Goal: Transaction & Acquisition: Obtain resource

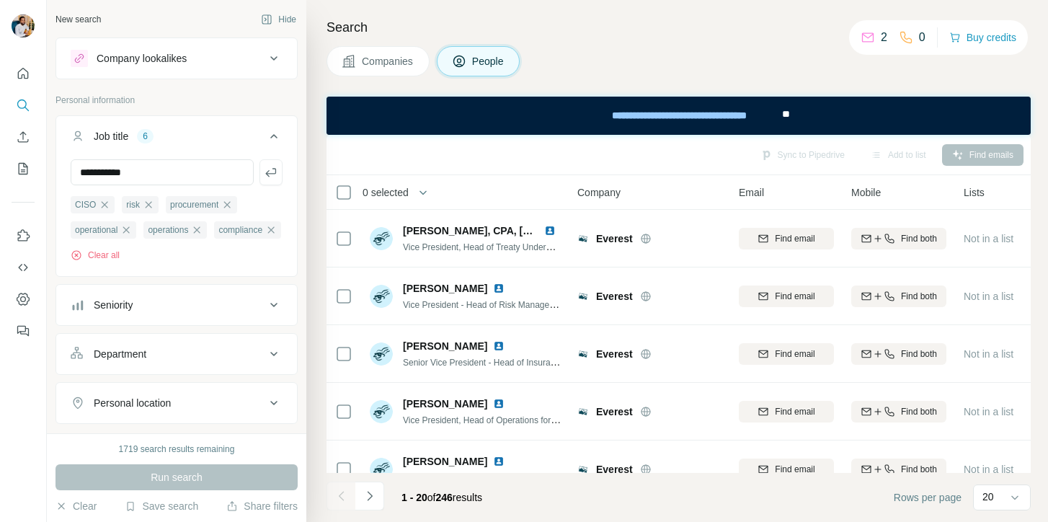
scroll to position [241, 0]
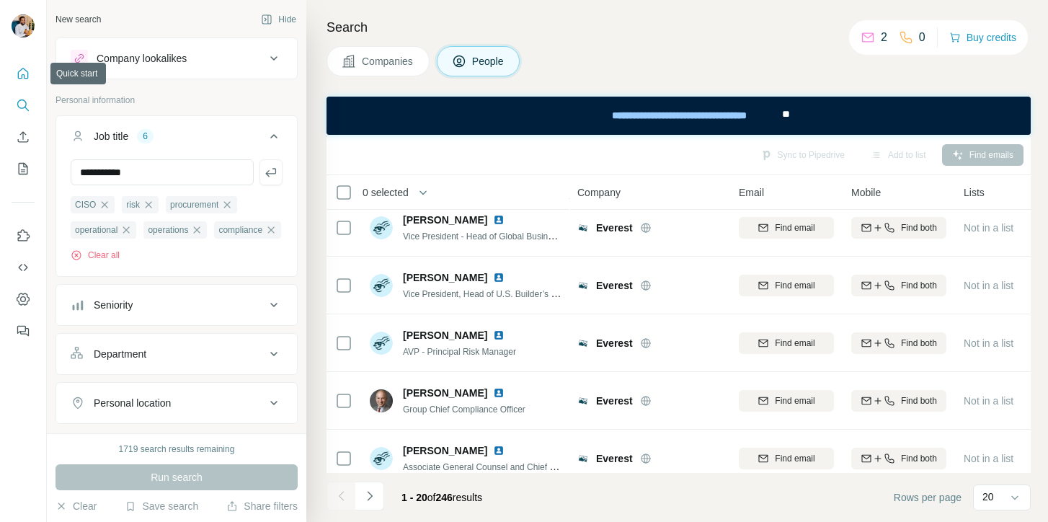
click at [23, 72] on icon "Quick start" at bounding box center [23, 73] width 14 height 14
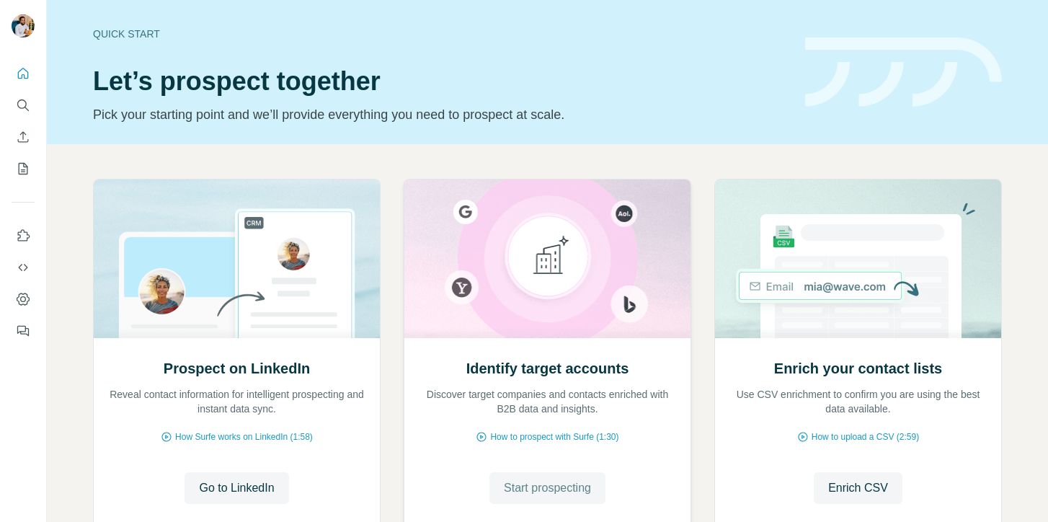
click at [533, 489] on span "Start prospecting" at bounding box center [547, 487] width 87 height 17
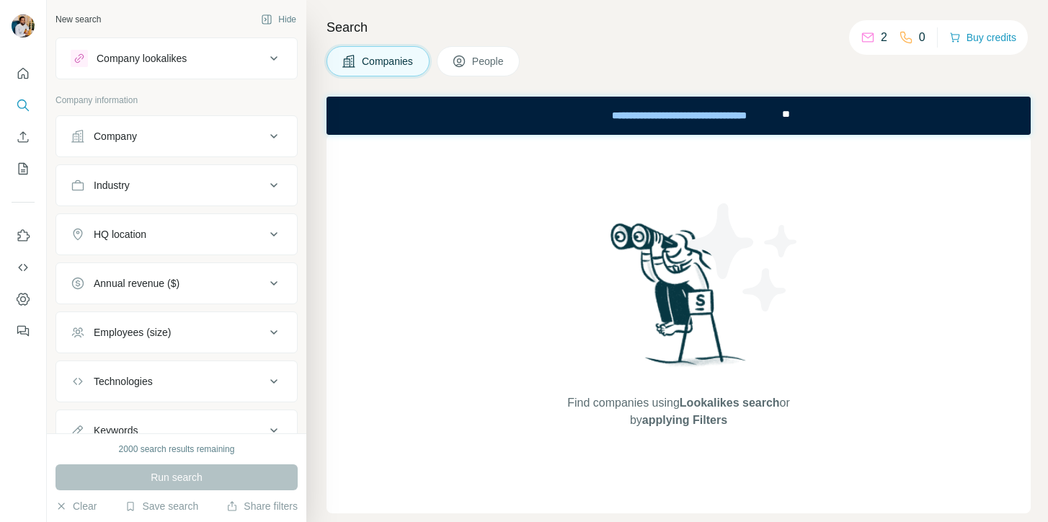
click at [213, 136] on div "Company" at bounding box center [168, 136] width 195 height 14
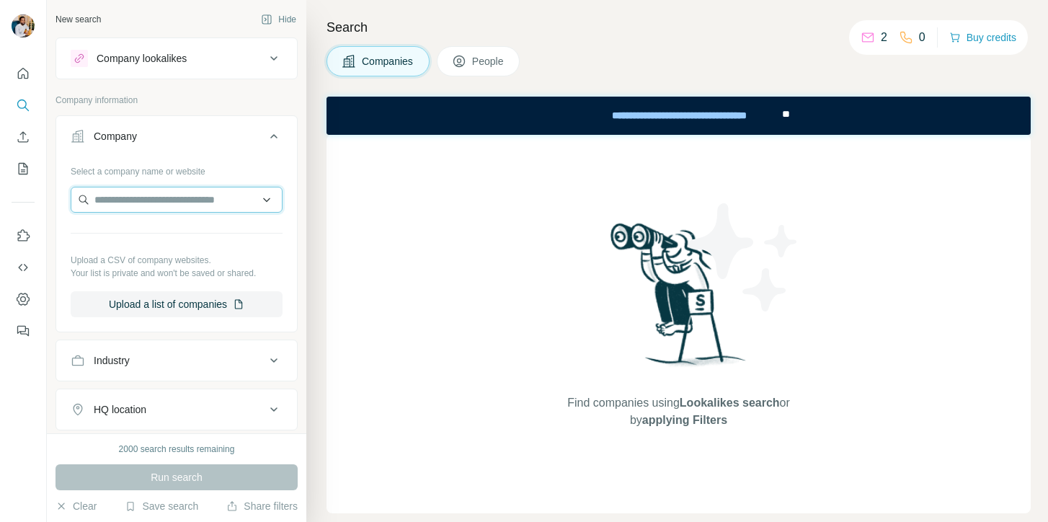
click at [185, 196] on input "text" at bounding box center [177, 200] width 212 height 26
paste input "**********"
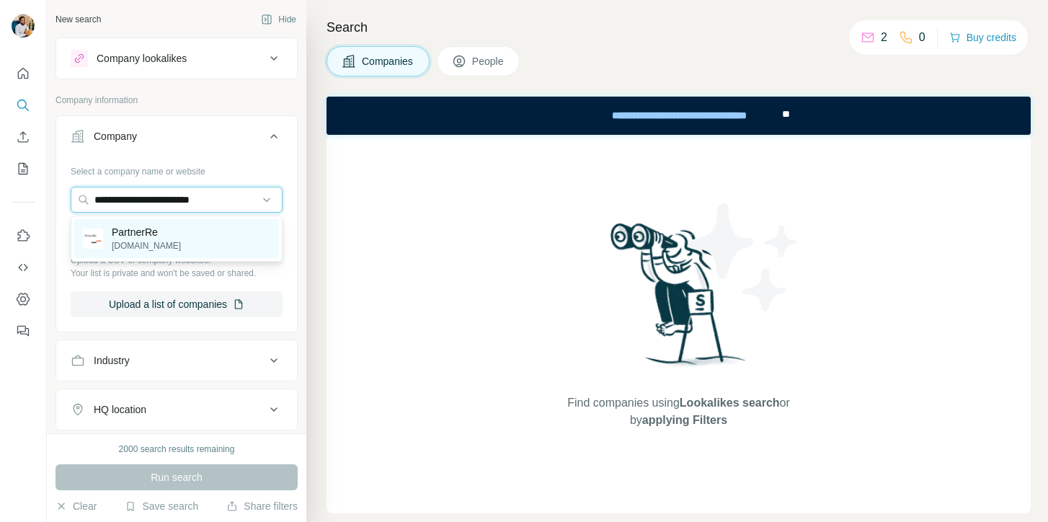
type input "**********"
click at [182, 232] on div "PartnerRe [DOMAIN_NAME]" at bounding box center [176, 238] width 205 height 39
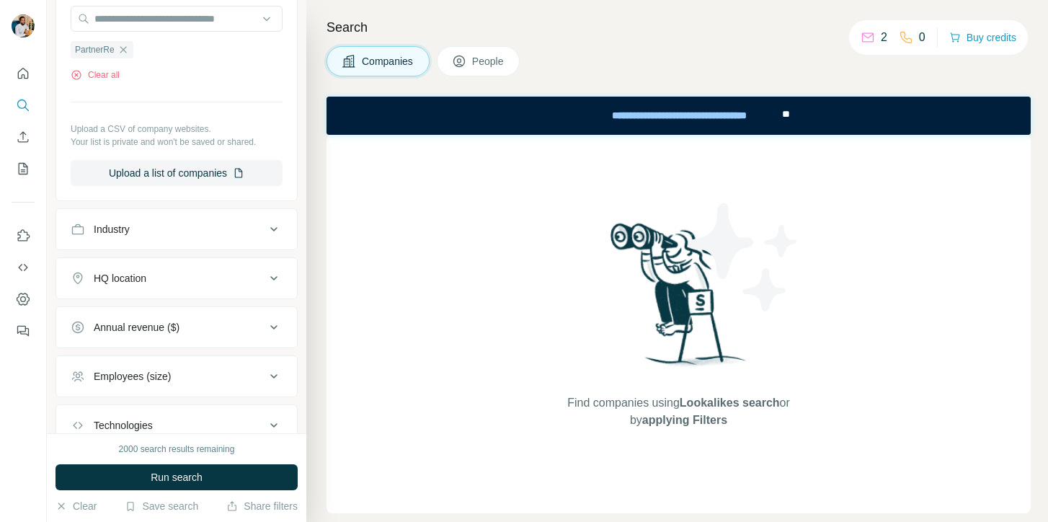
scroll to position [283, 0]
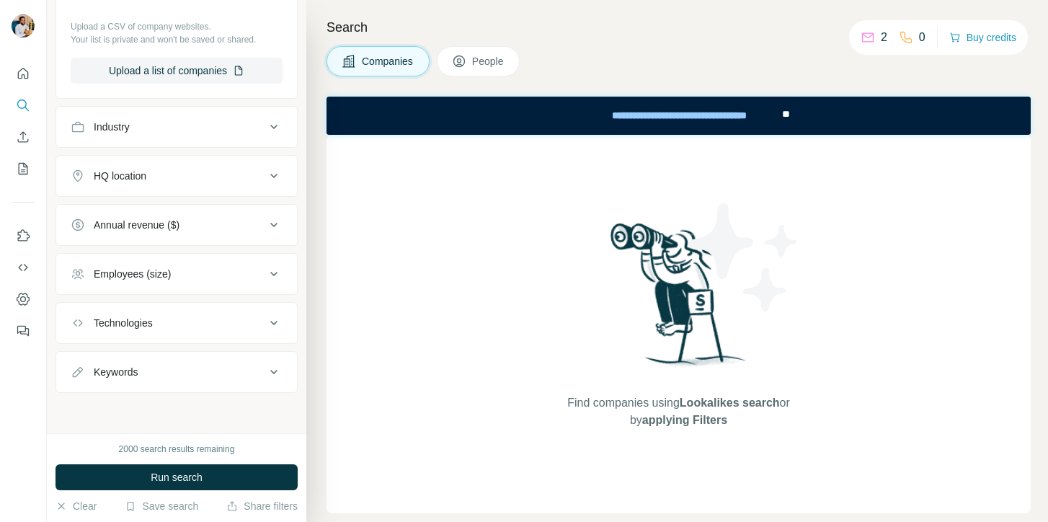
click at [479, 71] on button "People" at bounding box center [479, 61] width 84 height 30
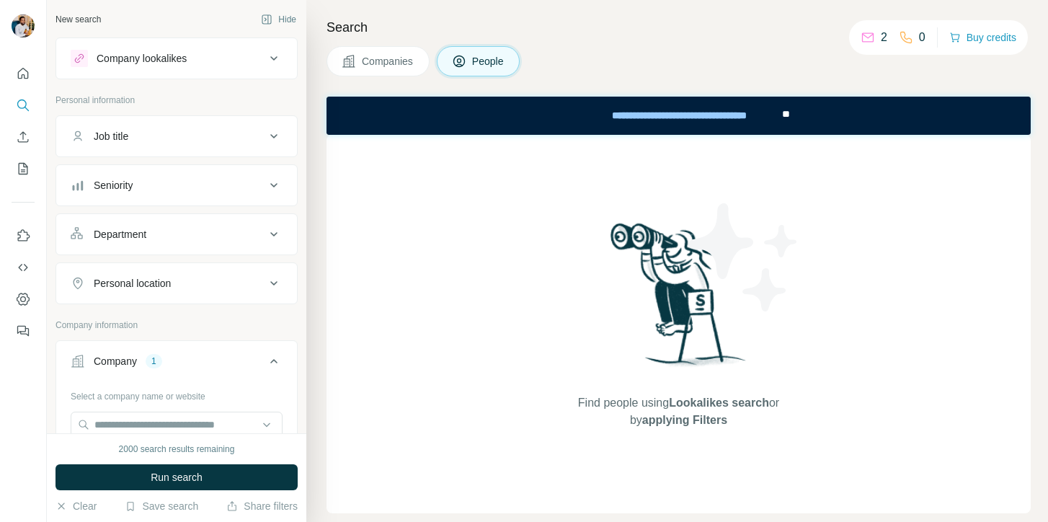
click at [249, 143] on button "Job title" at bounding box center [176, 136] width 241 height 35
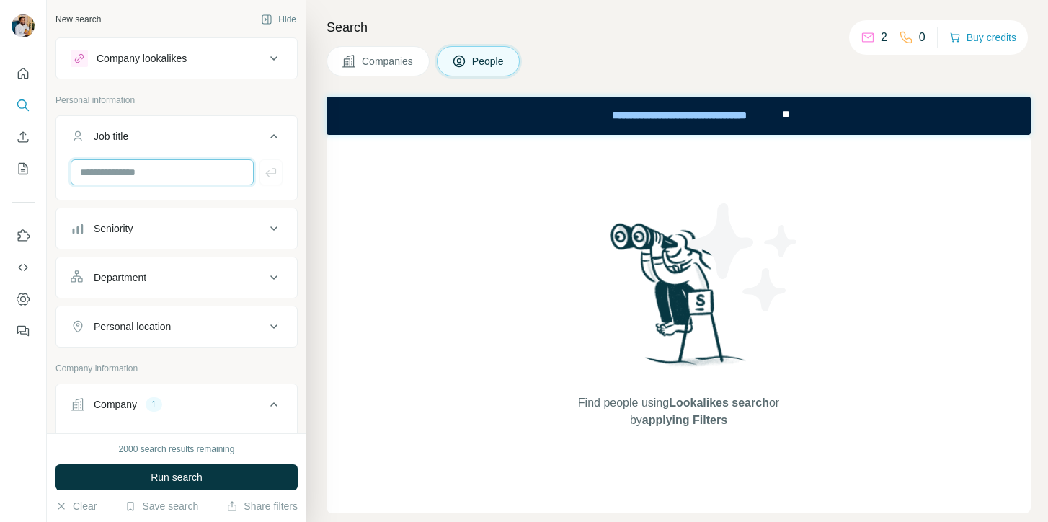
click at [222, 164] on input "text" at bounding box center [162, 172] width 183 height 26
type input "****"
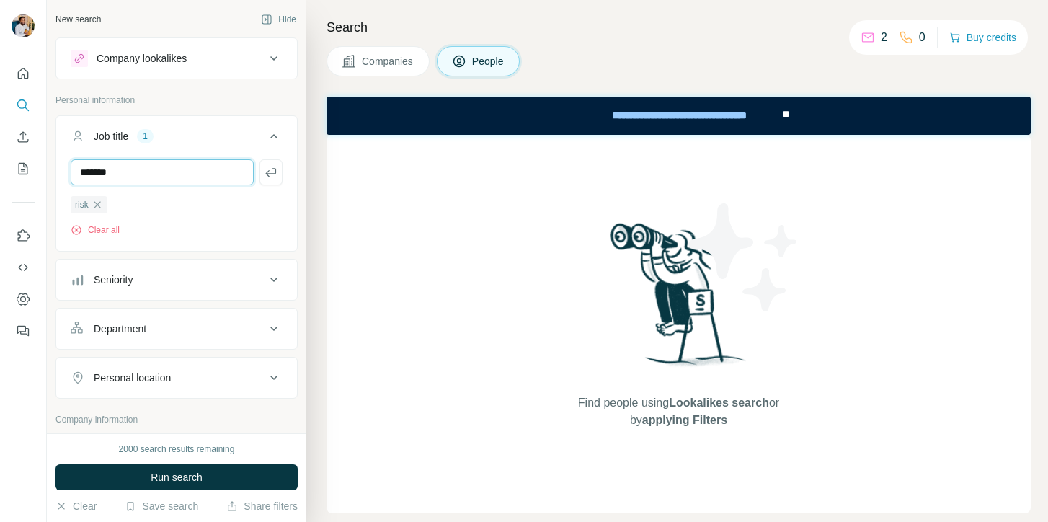
type input "**********"
type input "*******"
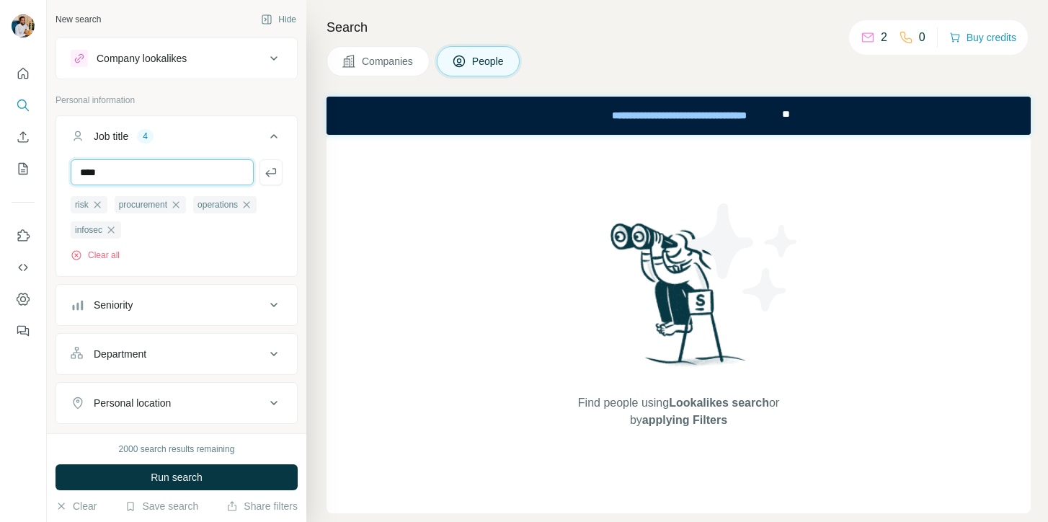
type input "****"
type input "*"
type input "**********"
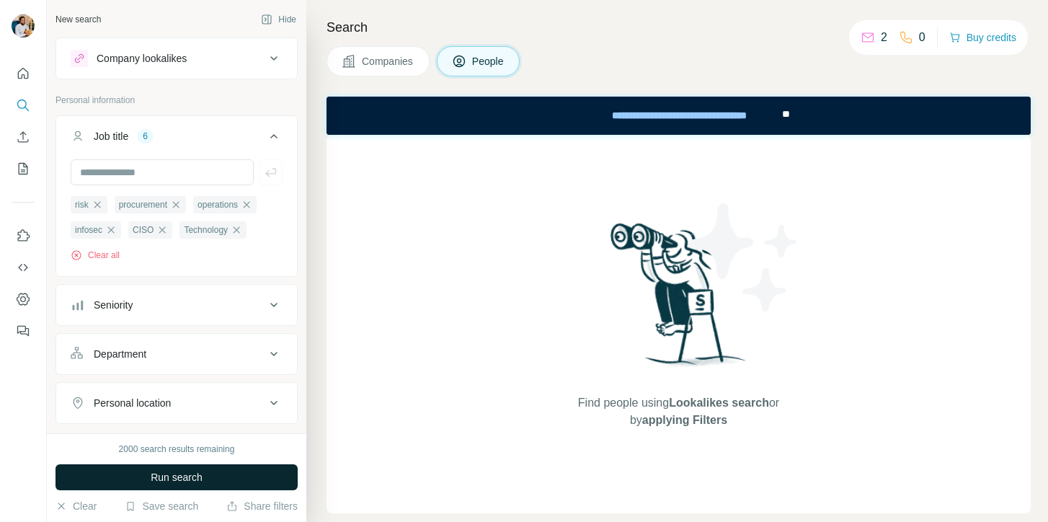
click at [224, 473] on button "Run search" at bounding box center [176, 477] width 242 height 26
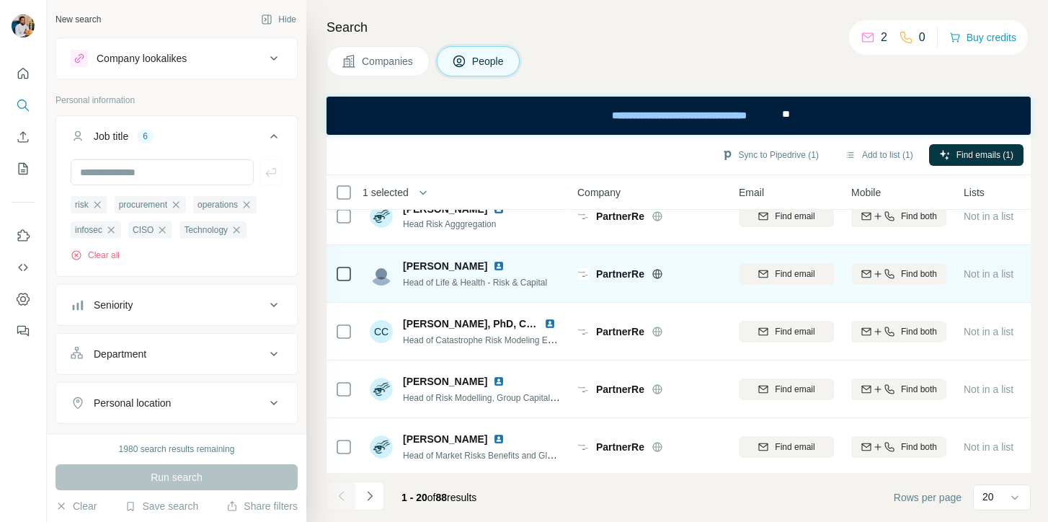
scroll to position [890, 0]
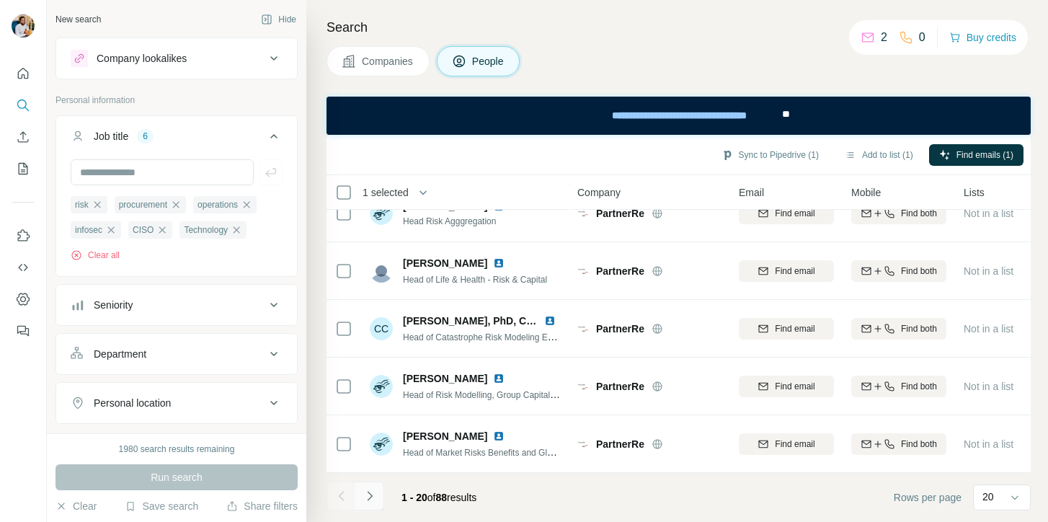
click at [376, 492] on icon "Navigate to next page" at bounding box center [370, 496] width 14 height 14
click at [377, 484] on button "Navigate to next page" at bounding box center [369, 495] width 29 height 29
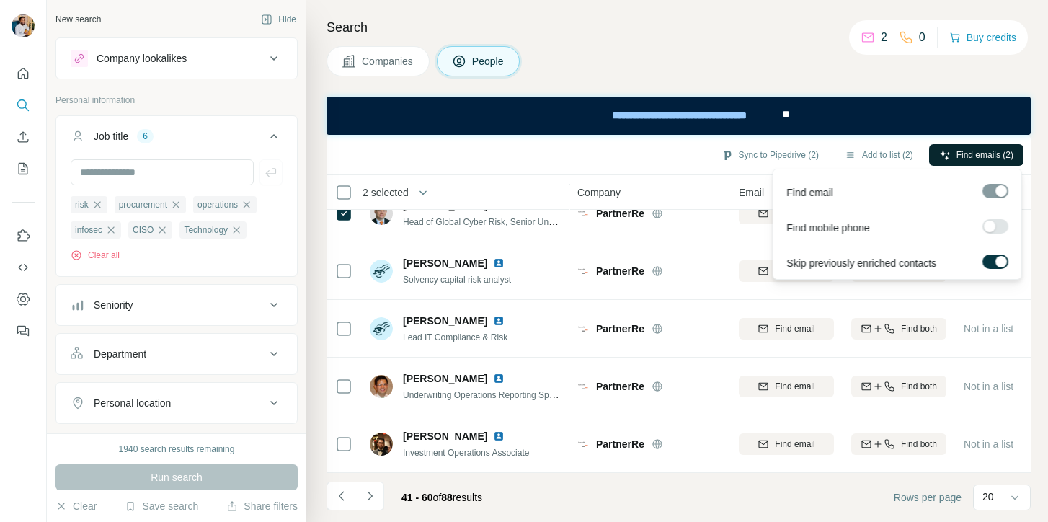
click at [974, 148] on span "Find emails (2)" at bounding box center [984, 154] width 57 height 13
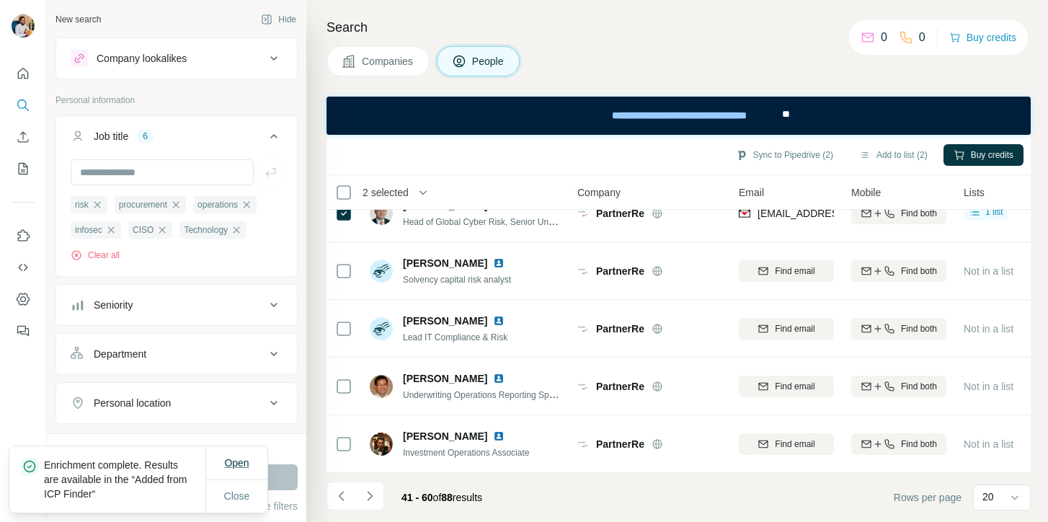
click at [236, 468] on span "Open" at bounding box center [236, 463] width 25 height 14
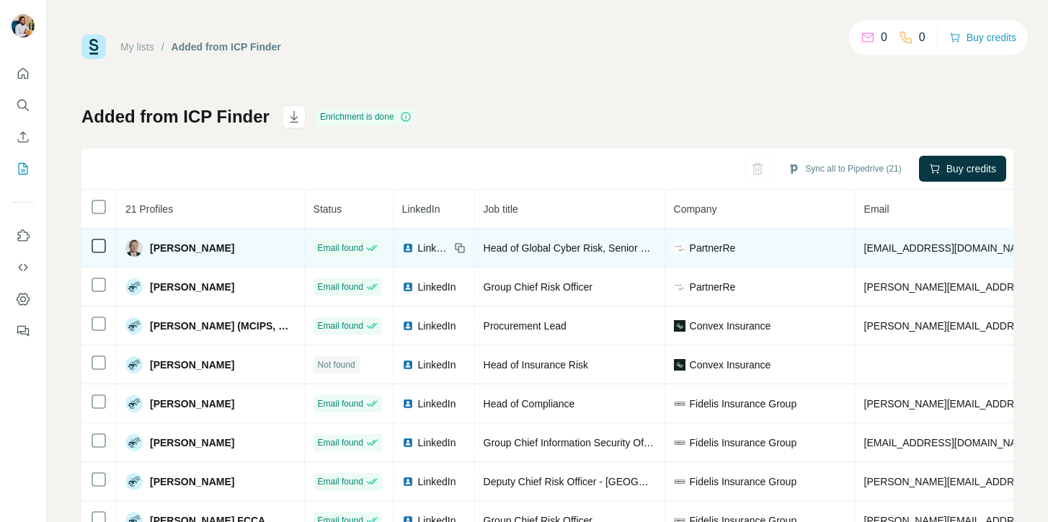
click at [690, 242] on span "PartnerRe" at bounding box center [713, 248] width 46 height 14
copy span "PartnerRe"
click at [564, 244] on span "Head of Global Cyber Risk, Senior Underwriter Specialty Casualty P&C EMEA" at bounding box center [659, 248] width 350 height 12
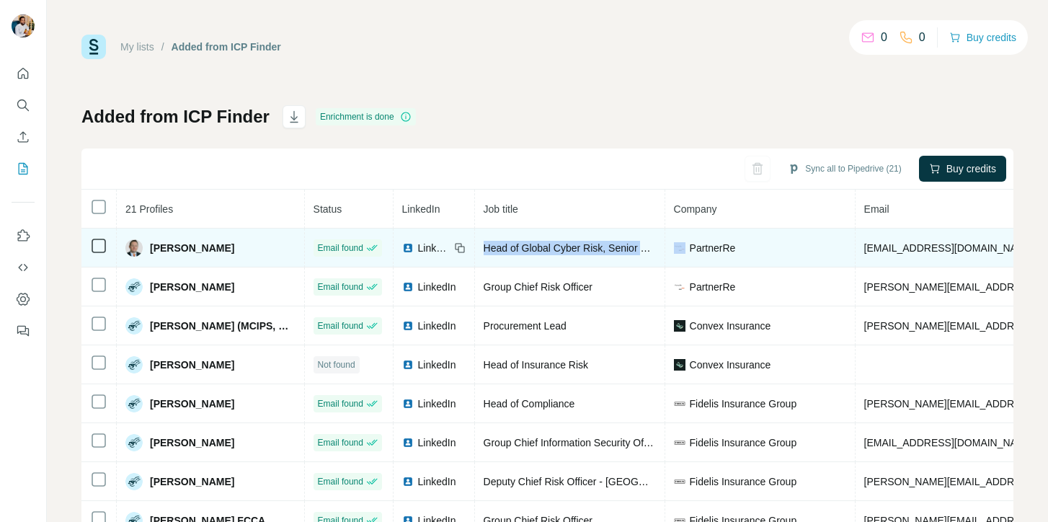
click at [564, 244] on span "Head of Global Cyber Risk, Senior Underwriter Specialty Casualty P&C EMEA" at bounding box center [659, 248] width 350 height 12
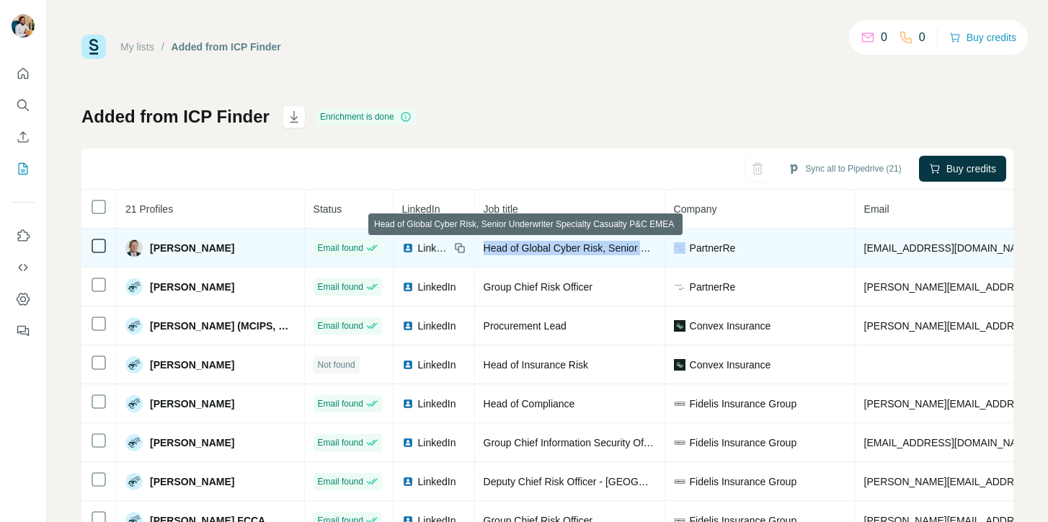
copy span "Head of Global Cyber Risk, Senior Underwriter Specialty Casualty P&C EMEA"
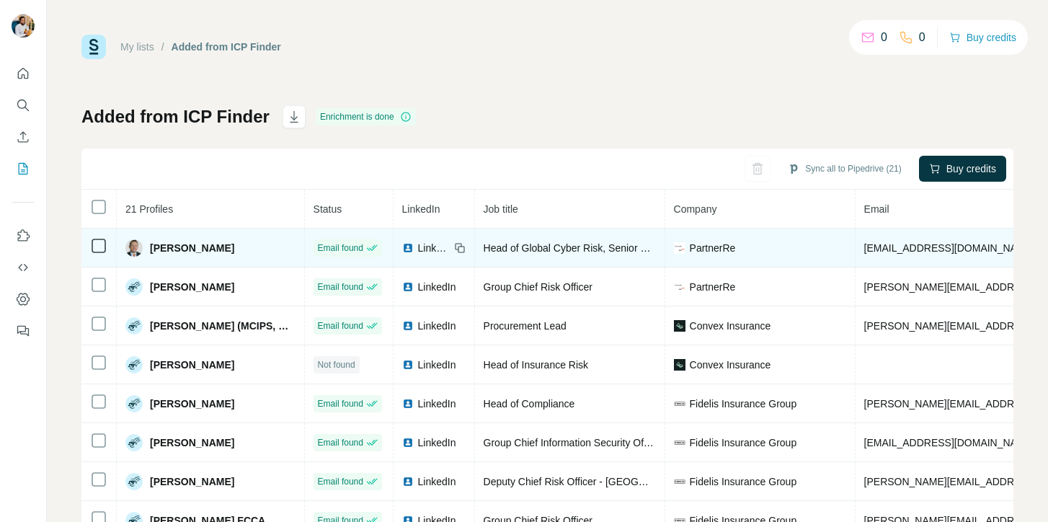
click at [856, 241] on td "[EMAIL_ADDRESS][DOMAIN_NAME]" at bounding box center [1033, 247] width 355 height 39
click at [864, 248] on span "[EMAIL_ADDRESS][DOMAIN_NAME]" at bounding box center [949, 248] width 171 height 12
copy span "[EMAIL_ADDRESS][DOMAIN_NAME]"
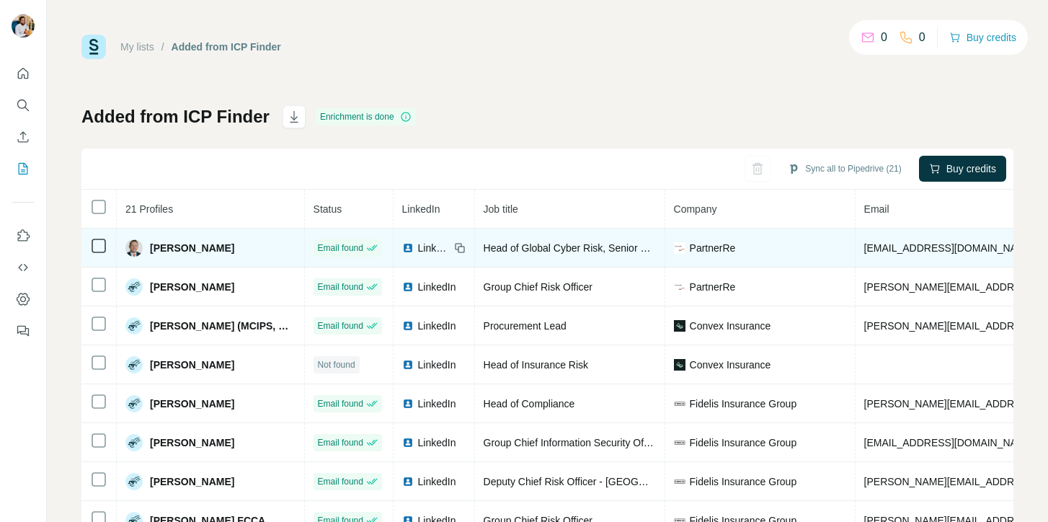
click at [218, 246] on span "[PERSON_NAME]" at bounding box center [192, 248] width 84 height 14
copy span "[PERSON_NAME]"
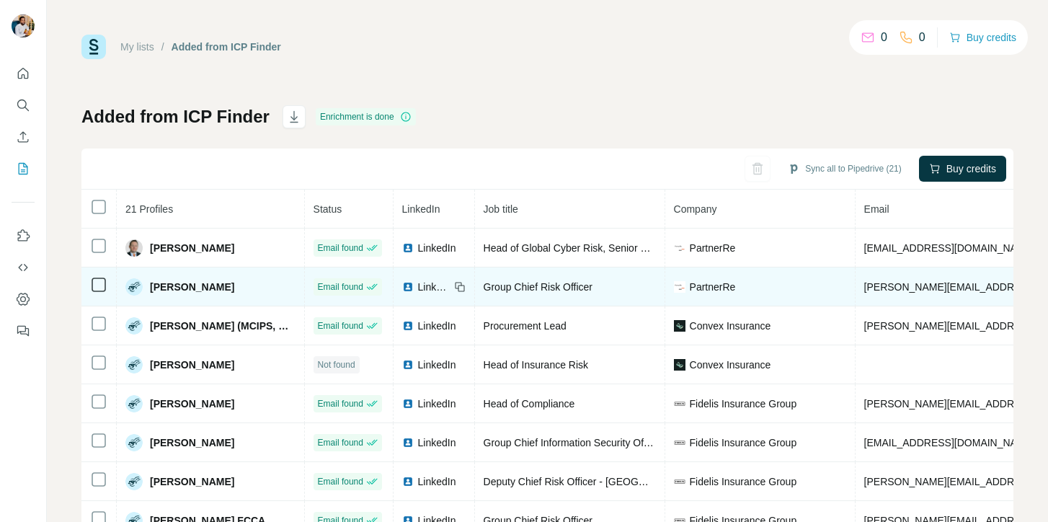
click at [197, 285] on span "[PERSON_NAME]" at bounding box center [192, 287] width 84 height 14
copy span "[PERSON_NAME]"
click at [869, 285] on span "peter.antal@partnerre.com" at bounding box center [1032, 287] width 337 height 12
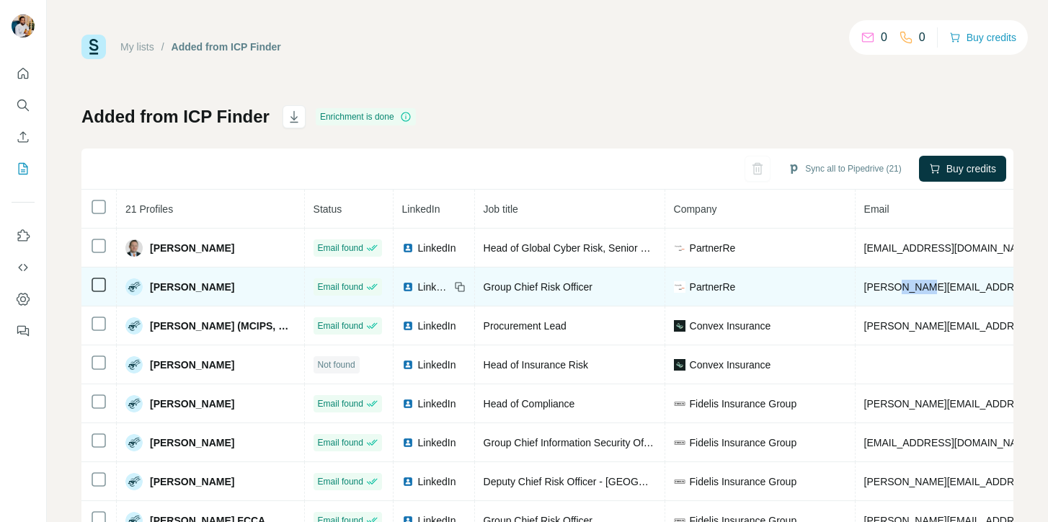
click at [869, 285] on span "peter.antal@partnerre.com" at bounding box center [1032, 287] width 337 height 12
copy span "peter.antal@partnerre.com"
click at [522, 283] on span "Group Chief Risk Officer" at bounding box center [538, 287] width 109 height 12
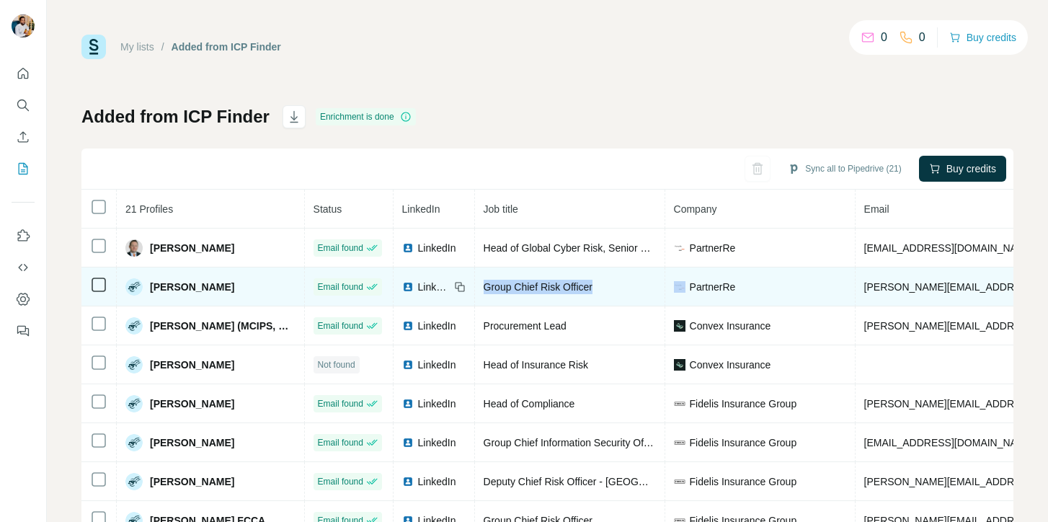
click at [522, 283] on span "Group Chief Risk Officer" at bounding box center [538, 287] width 109 height 12
copy span "Group Chief Risk Officer"
click at [418, 286] on span "LinkedIn" at bounding box center [434, 287] width 32 height 14
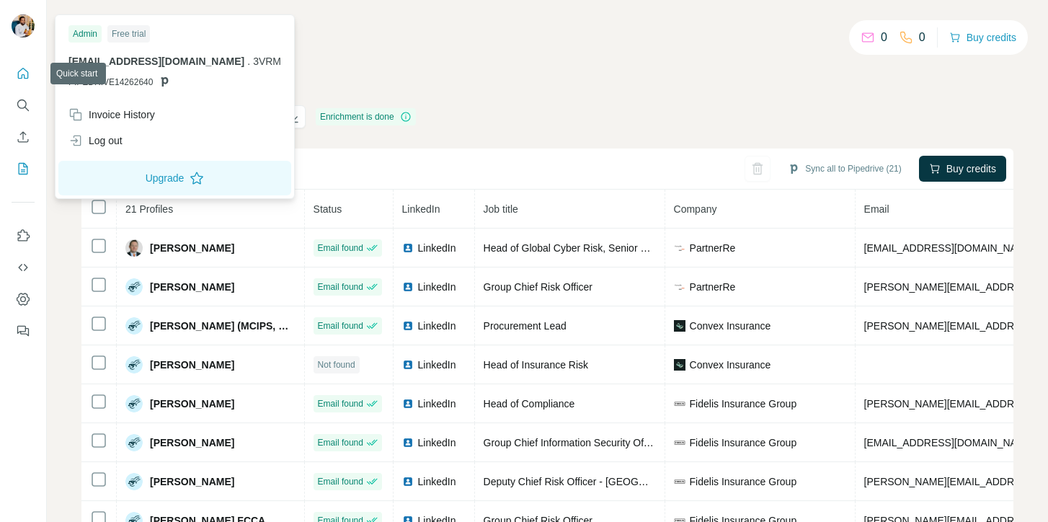
click at [20, 80] on icon "Quick start" at bounding box center [23, 73] width 14 height 14
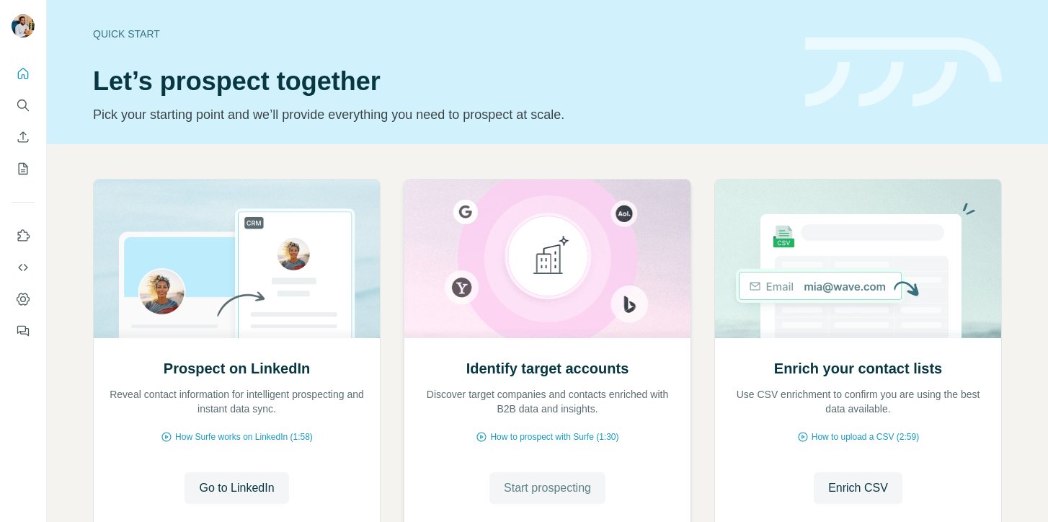
click at [505, 481] on span "Start prospecting" at bounding box center [547, 487] width 87 height 17
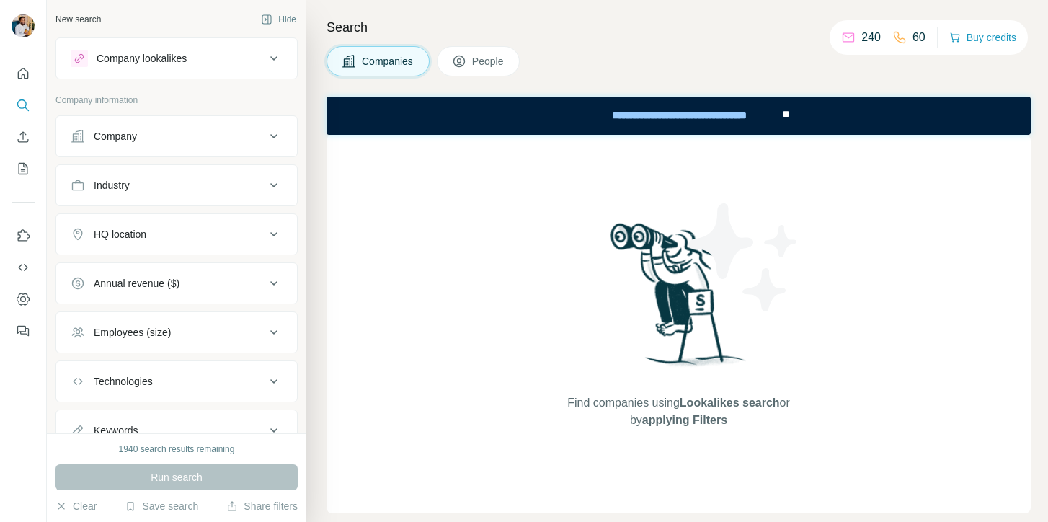
click at [220, 125] on button "Company" at bounding box center [176, 136] width 241 height 35
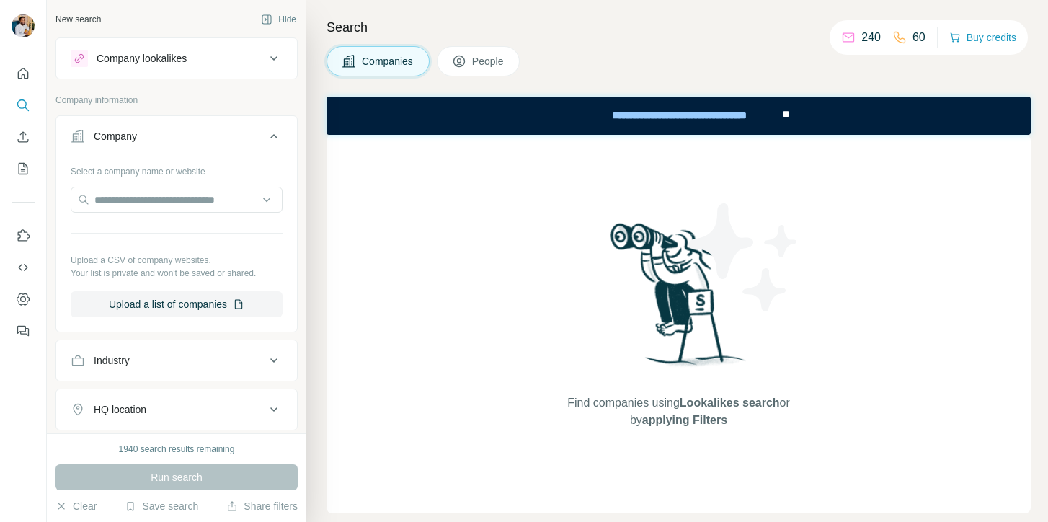
click at [449, 60] on button "People" at bounding box center [479, 61] width 84 height 30
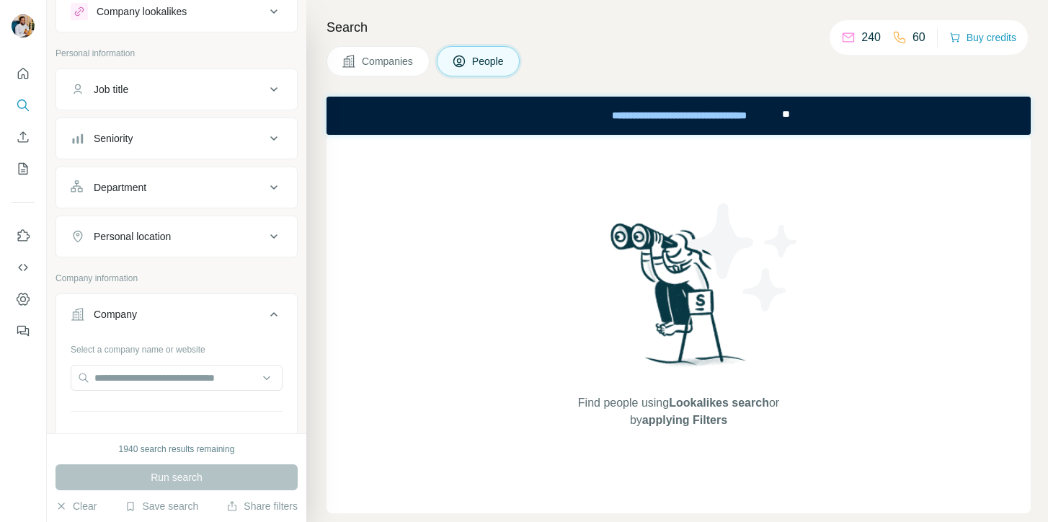
scroll to position [48, 0]
click at [141, 381] on input "text" at bounding box center [177, 377] width 212 height 26
paste input "**********"
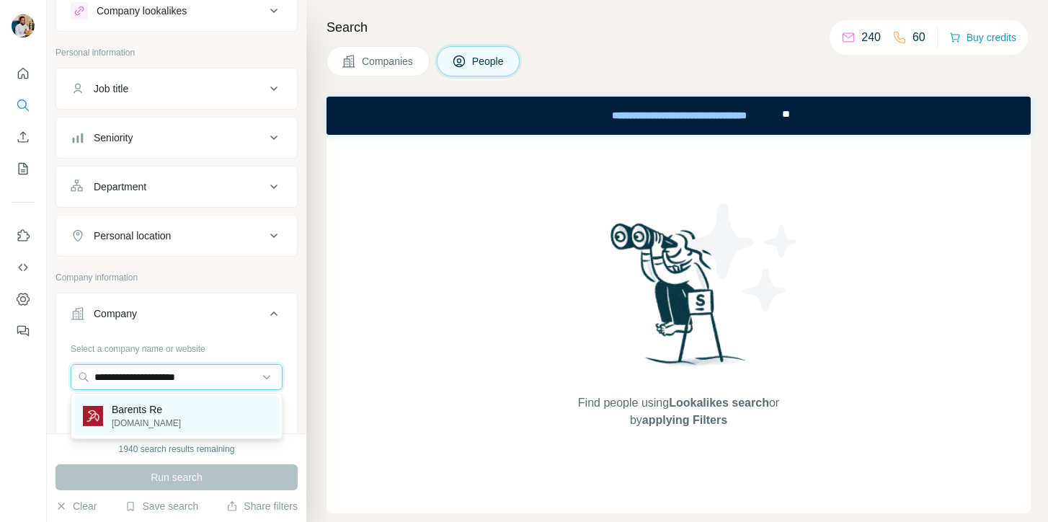
type input "**********"
click at [188, 404] on div "Barents Re [DOMAIN_NAME]" at bounding box center [176, 415] width 205 height 39
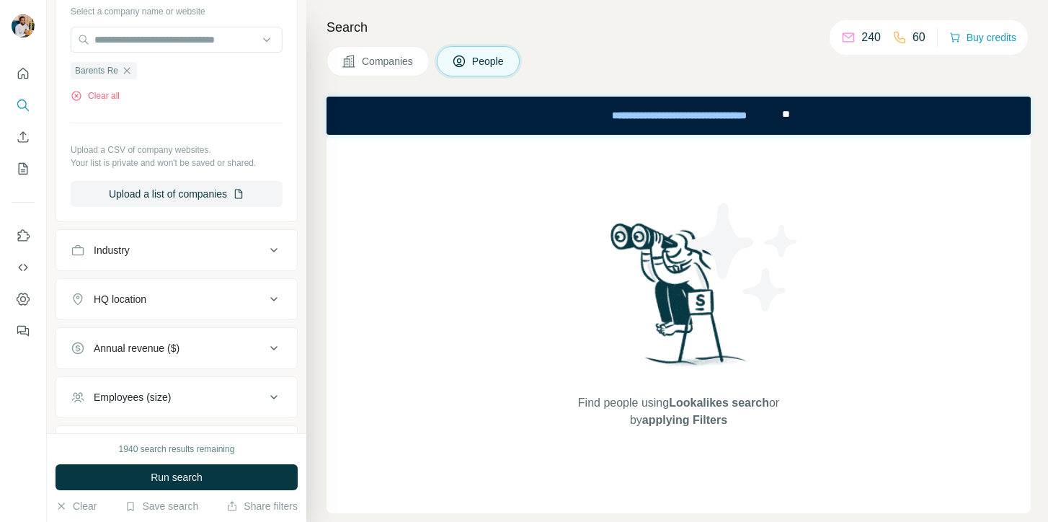
scroll to position [612, 0]
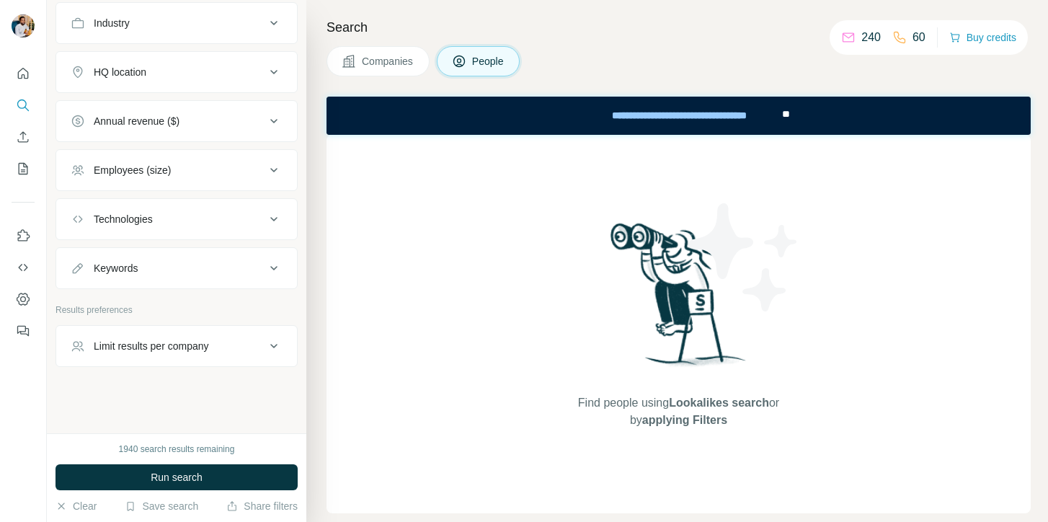
click at [185, 355] on button "Limit results per company" at bounding box center [176, 346] width 241 height 35
click at [165, 382] on input "number" at bounding box center [177, 382] width 212 height 26
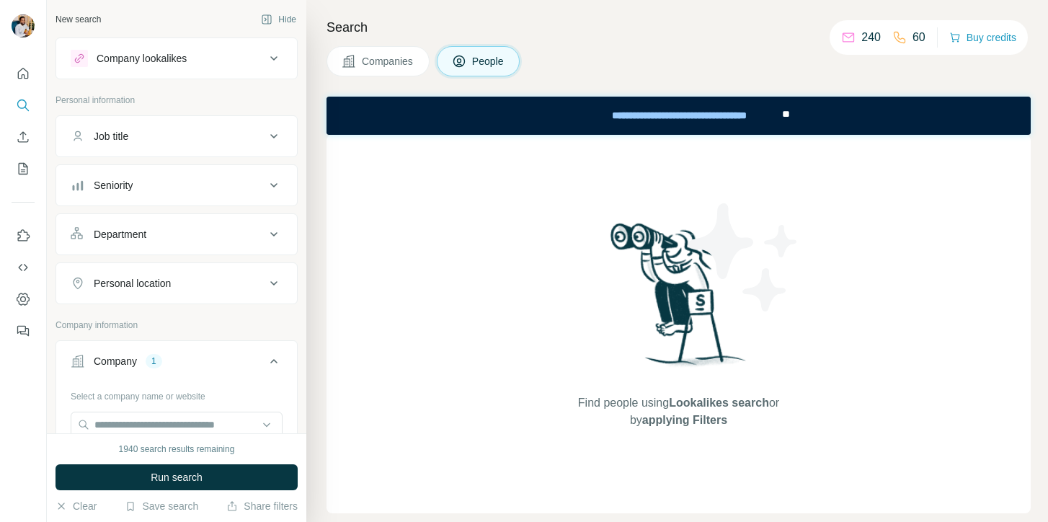
type input "**"
click at [186, 144] on button "Job title" at bounding box center [176, 136] width 241 height 35
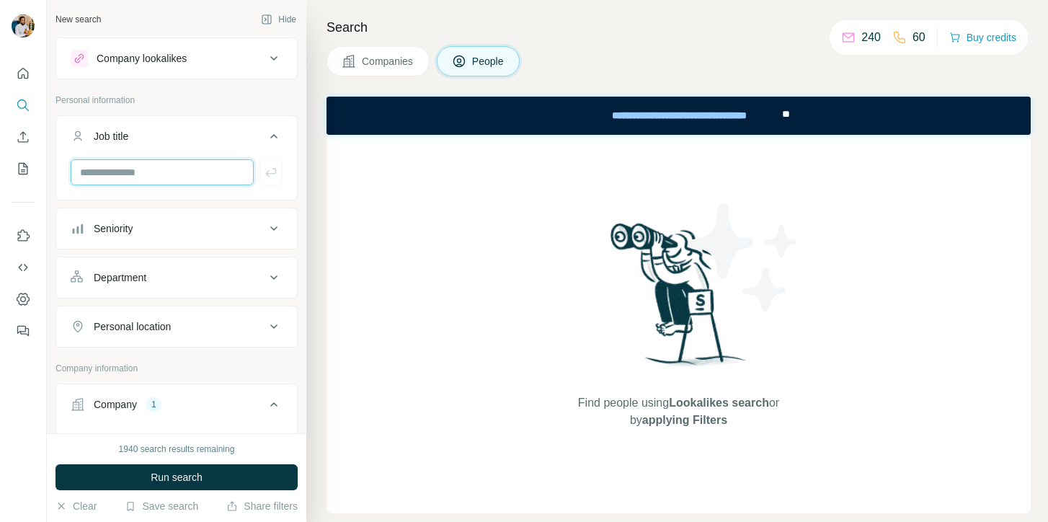
click at [179, 176] on input "text" at bounding box center [162, 172] width 183 height 26
type input "****"
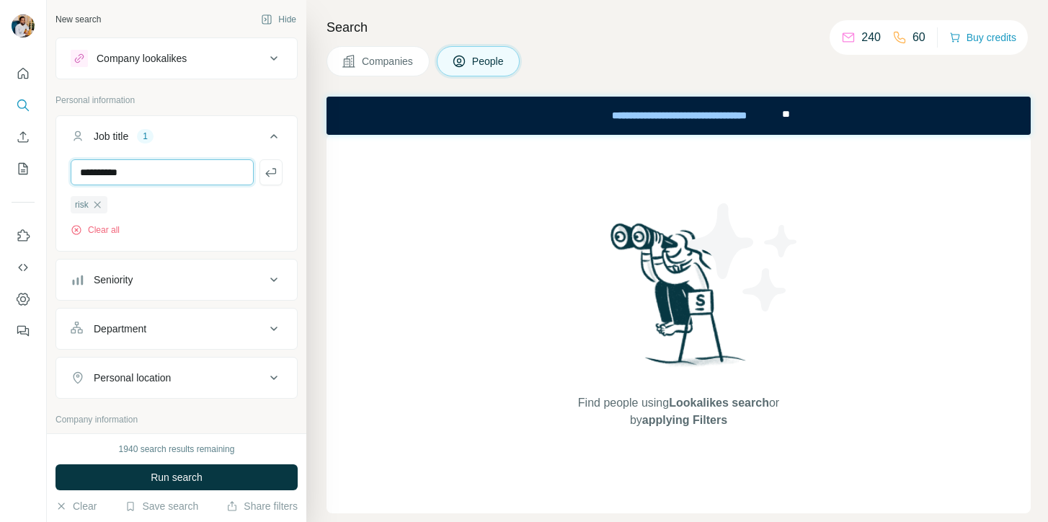
type input "**********"
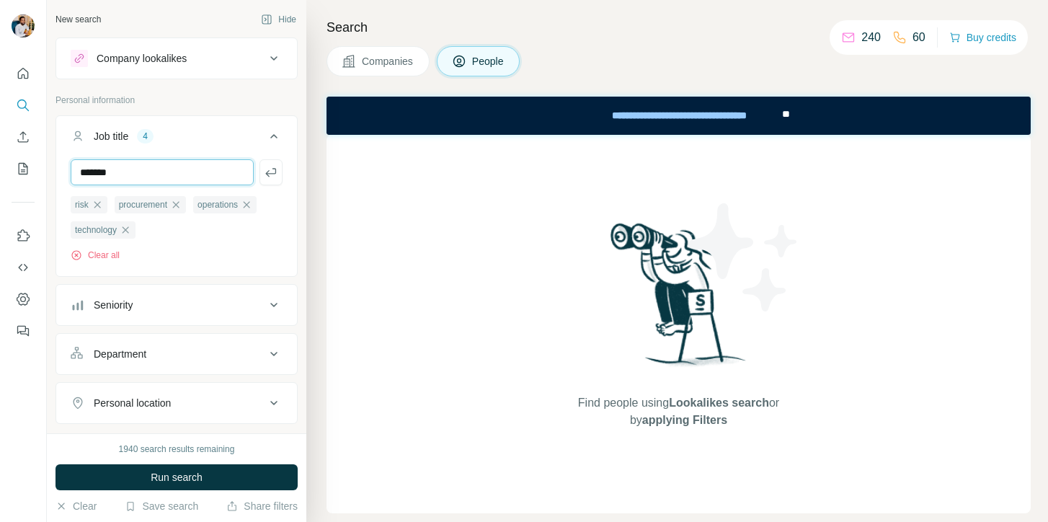
type input "*******"
type input "****"
click at [259, 159] on button "button" at bounding box center [270, 172] width 23 height 26
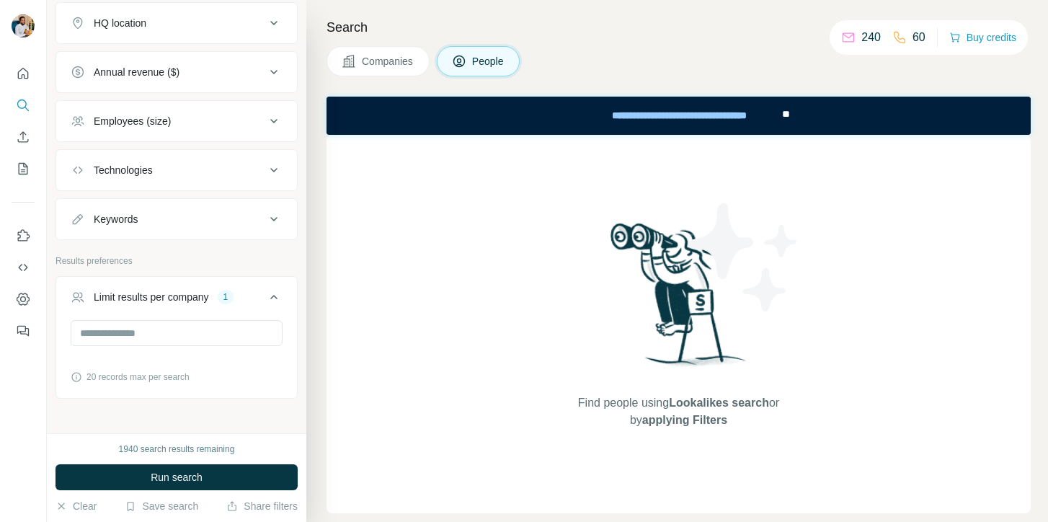
scroll to position [776, 0]
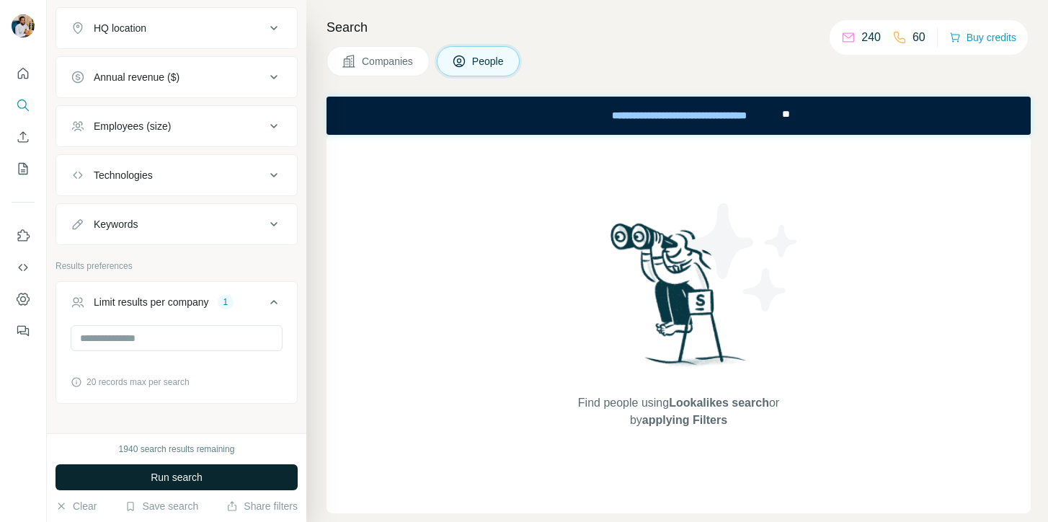
click at [131, 479] on button "Run search" at bounding box center [176, 477] width 242 height 26
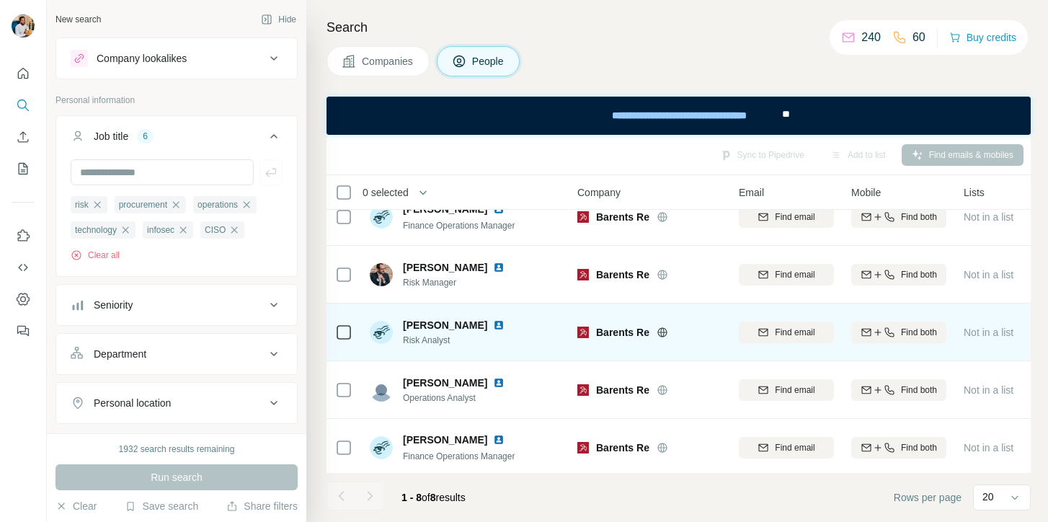
scroll to position [0, 0]
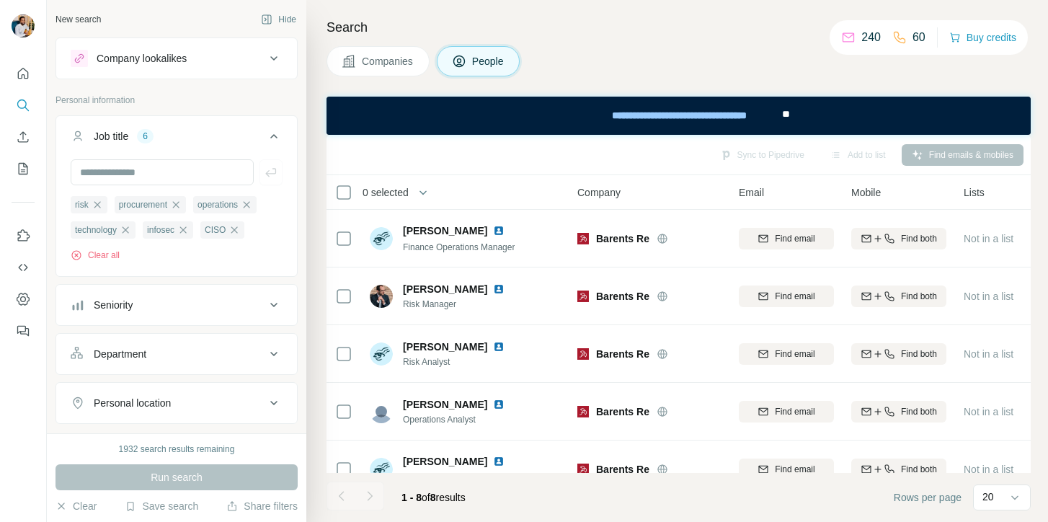
click at [254, 305] on div "Seniority" at bounding box center [168, 305] width 195 height 14
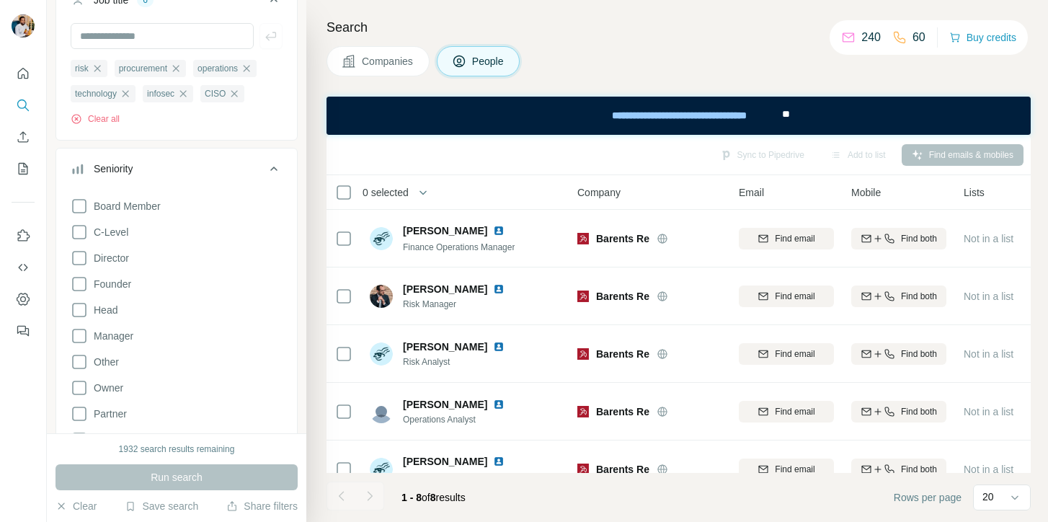
scroll to position [138, 0]
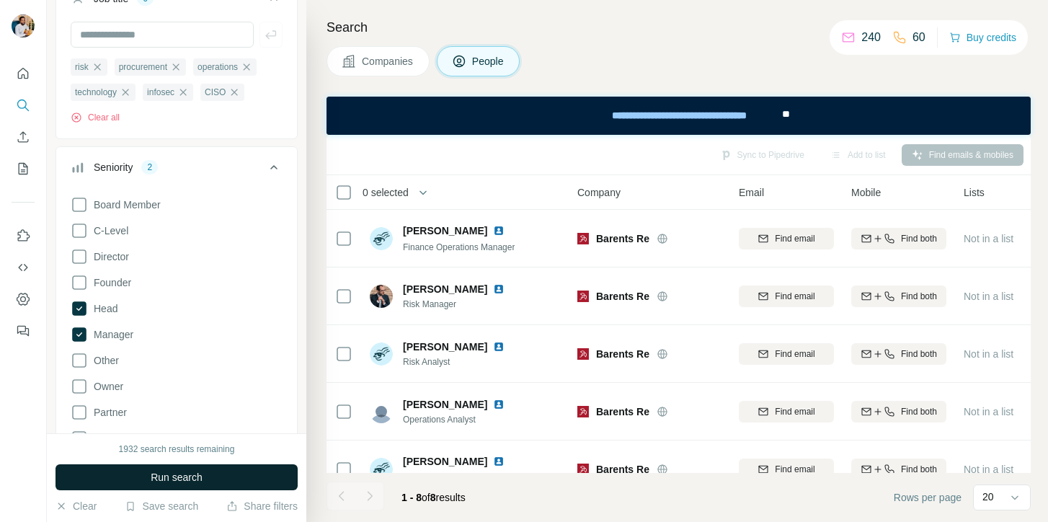
click at [123, 475] on button "Run search" at bounding box center [176, 477] width 242 height 26
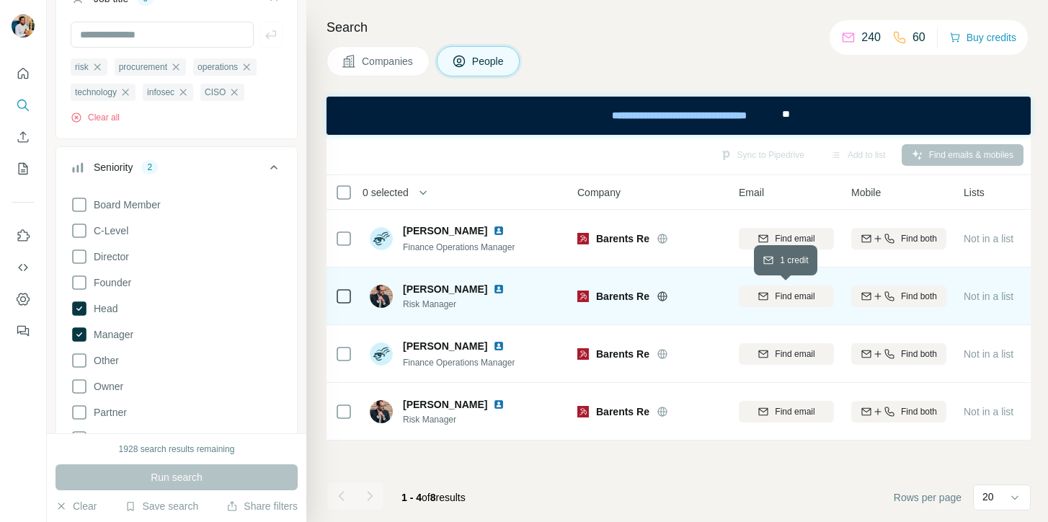
click at [768, 297] on div "Find email" at bounding box center [786, 296] width 95 height 13
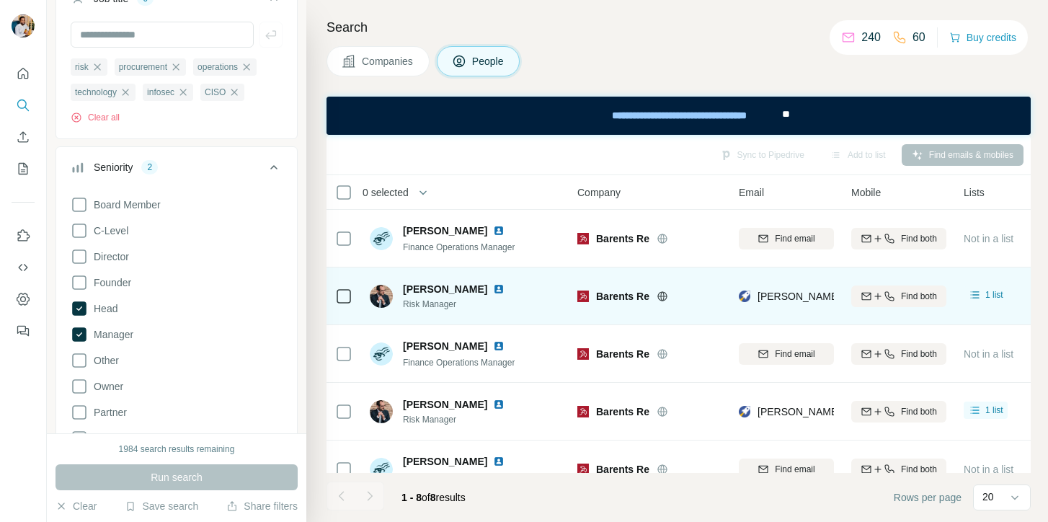
click at [435, 290] on span "Marco De Marinis" at bounding box center [445, 289] width 84 height 14
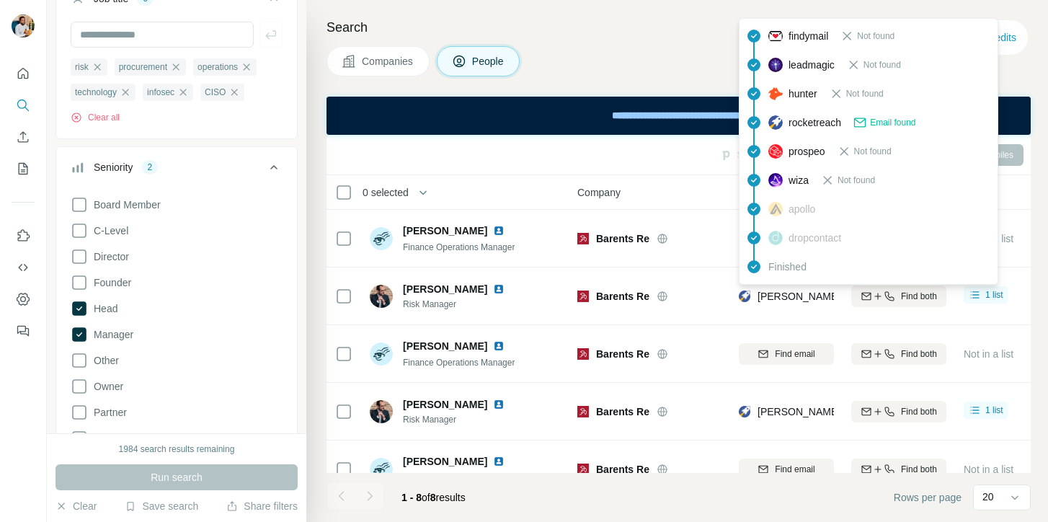
click at [785, 296] on span "demarinis@geb.com" at bounding box center [885, 296] width 254 height 12
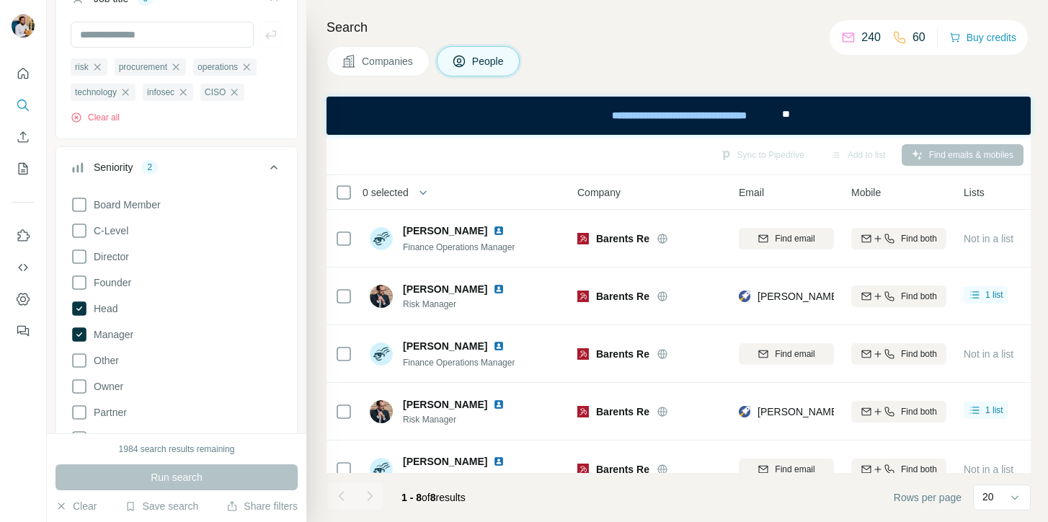
click at [445, 306] on span "Risk Manager" at bounding box center [456, 304] width 107 height 13
copy span "Risk Manager"
click at [161, 43] on input "text" at bounding box center [162, 35] width 183 height 26
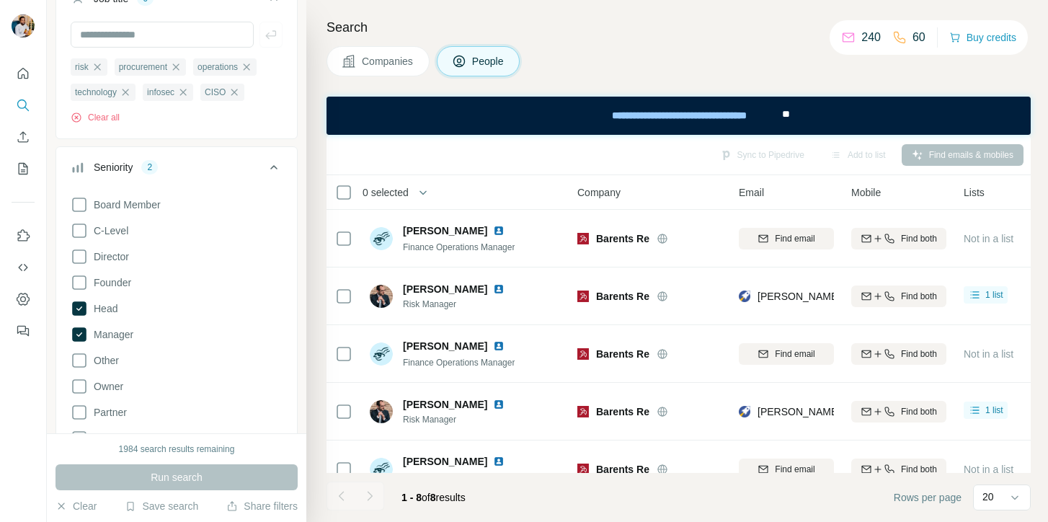
click at [270, 112] on div "Clear all" at bounding box center [177, 117] width 212 height 13
click at [103, 121] on button "Clear all" at bounding box center [95, 117] width 49 height 13
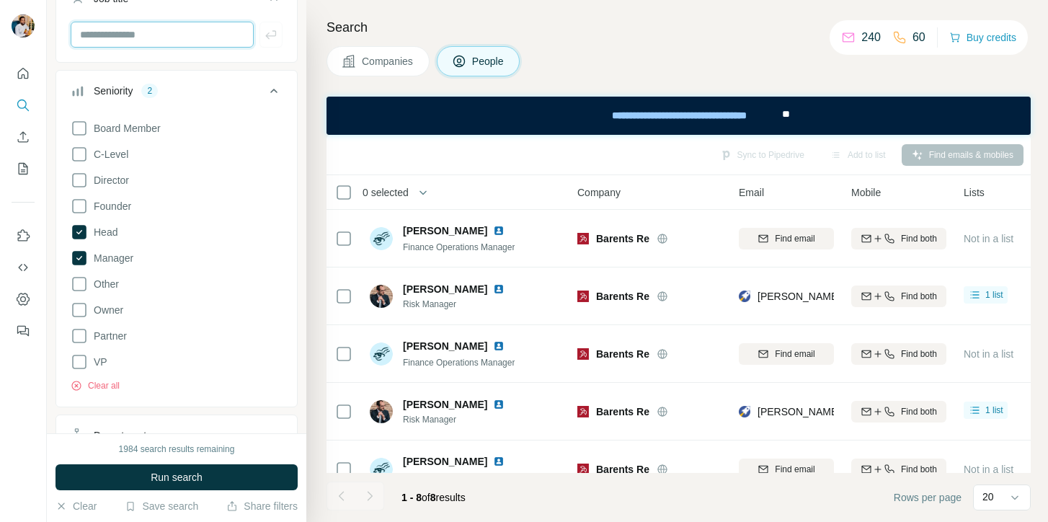
click at [147, 38] on input "text" at bounding box center [162, 35] width 183 height 26
type input "**********"
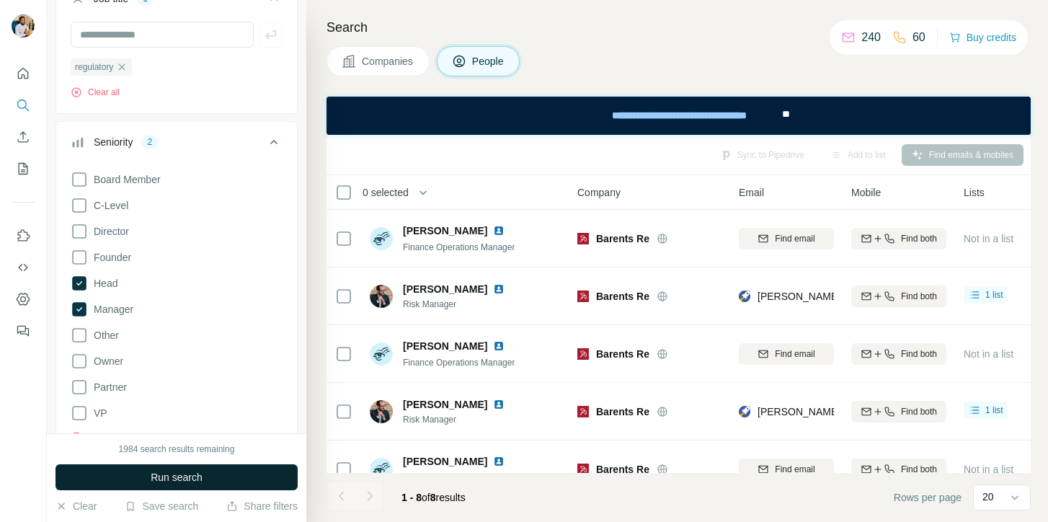
click at [156, 465] on button "Run search" at bounding box center [176, 477] width 242 height 26
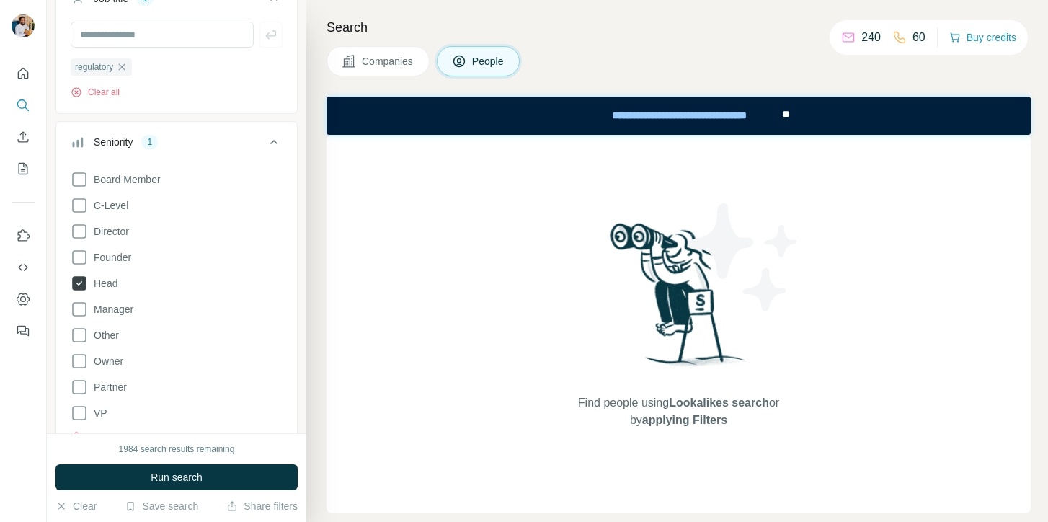
click at [102, 291] on label "Head" at bounding box center [94, 283] width 47 height 17
click at [116, 479] on button "Run search" at bounding box center [176, 477] width 242 height 26
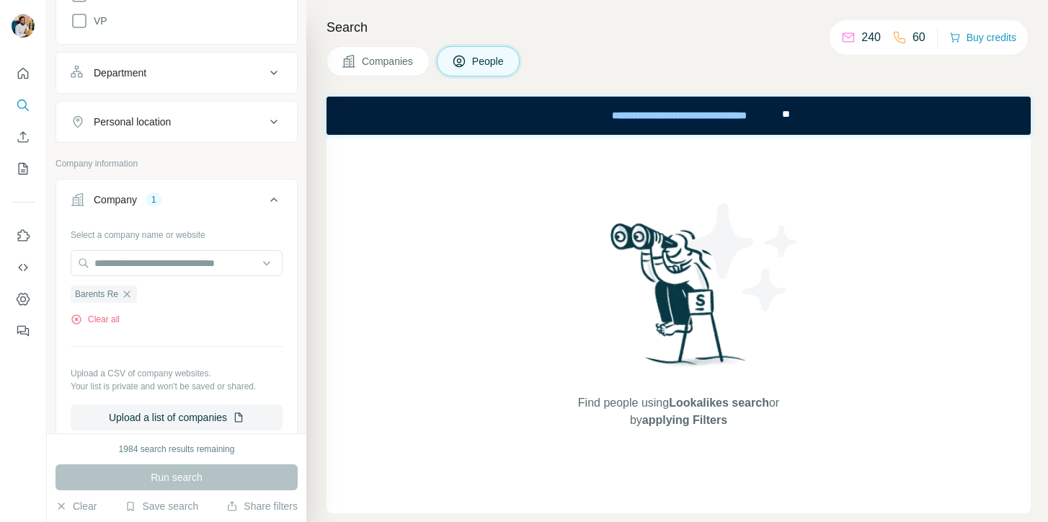
scroll to position [541, 0]
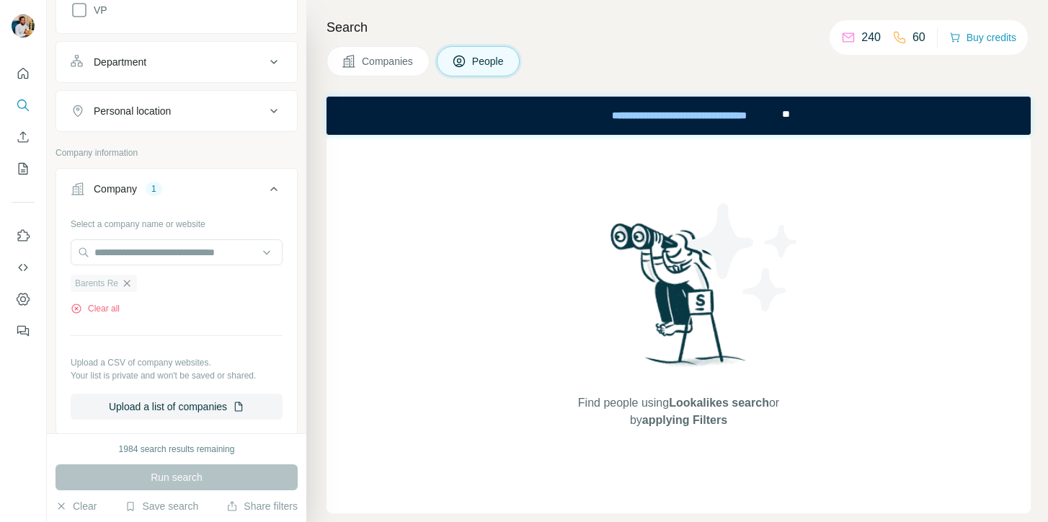
click at [125, 284] on icon "button" at bounding box center [127, 283] width 12 height 12
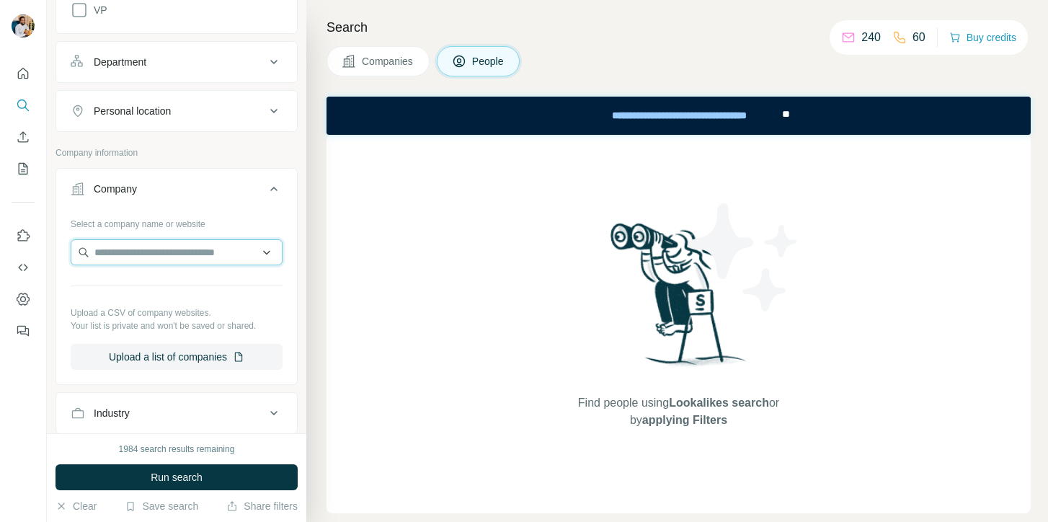
click at [128, 260] on input "text" at bounding box center [177, 252] width 212 height 26
paste input "**********"
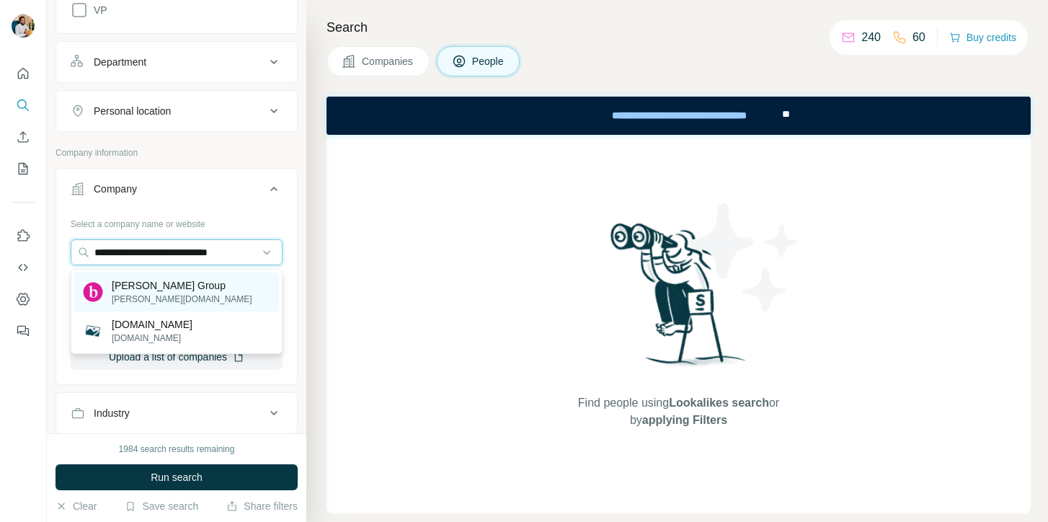
type input "**********"
click at [143, 285] on p "Beazley Group" at bounding box center [182, 285] width 141 height 14
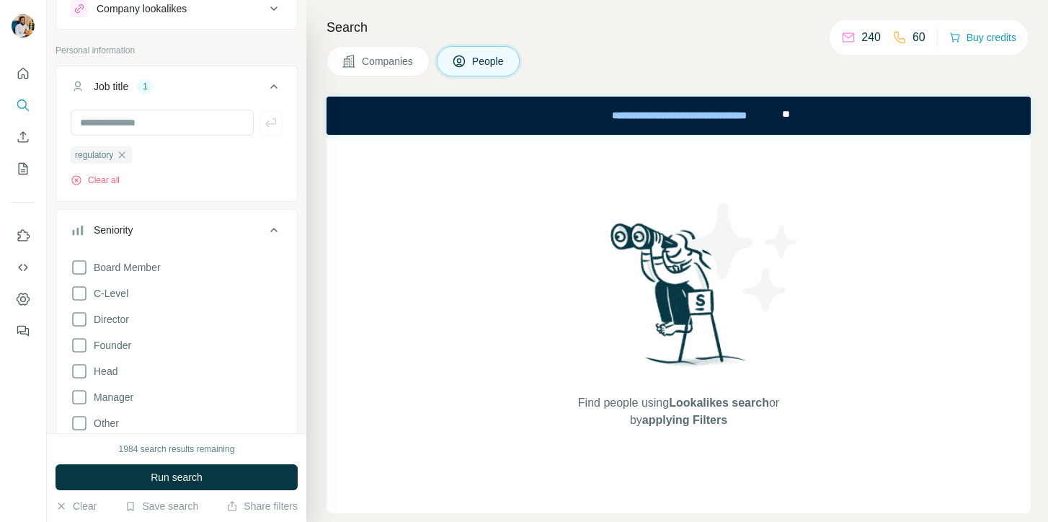
scroll to position [49, 0]
click at [143, 119] on input "text" at bounding box center [162, 123] width 183 height 26
type input "****"
type input "*******"
type input "**********"
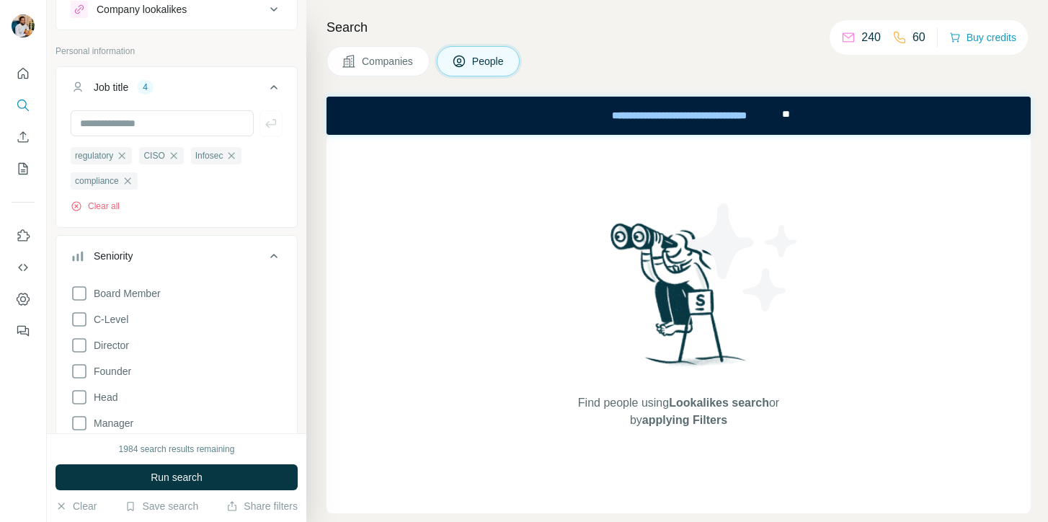
click at [97, 407] on div "Board Member C-Level Director Founder Head Manager Other Owner Partner VP" at bounding box center [177, 407] width 212 height 257
click at [144, 125] on input "text" at bounding box center [162, 123] width 183 height 26
type input "*****"
click at [186, 484] on span "Run search" at bounding box center [177, 477] width 52 height 14
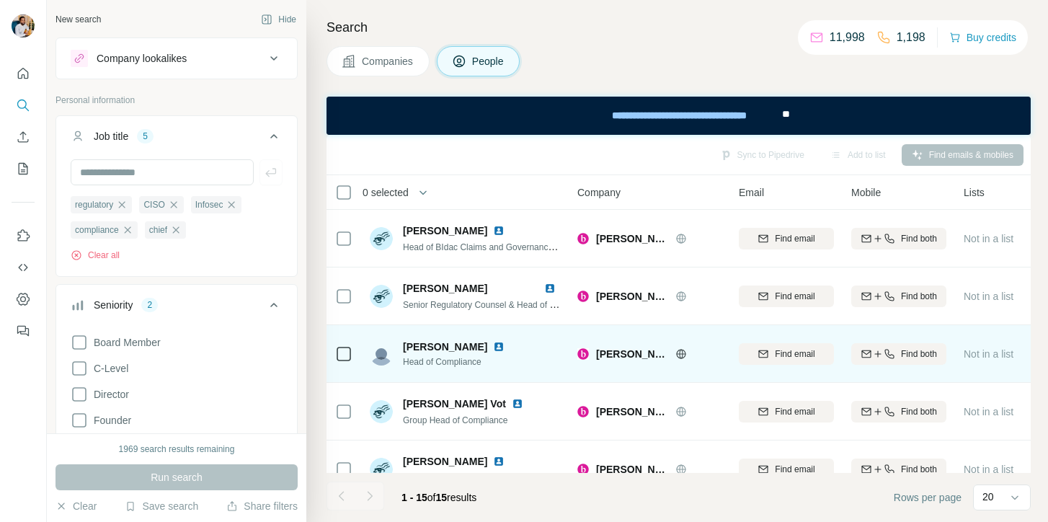
click at [449, 348] on span "Christine Oldridge" at bounding box center [445, 346] width 84 height 14
copy span "Christine Oldridge"
click at [439, 360] on span "Head of Compliance" at bounding box center [456, 361] width 107 height 13
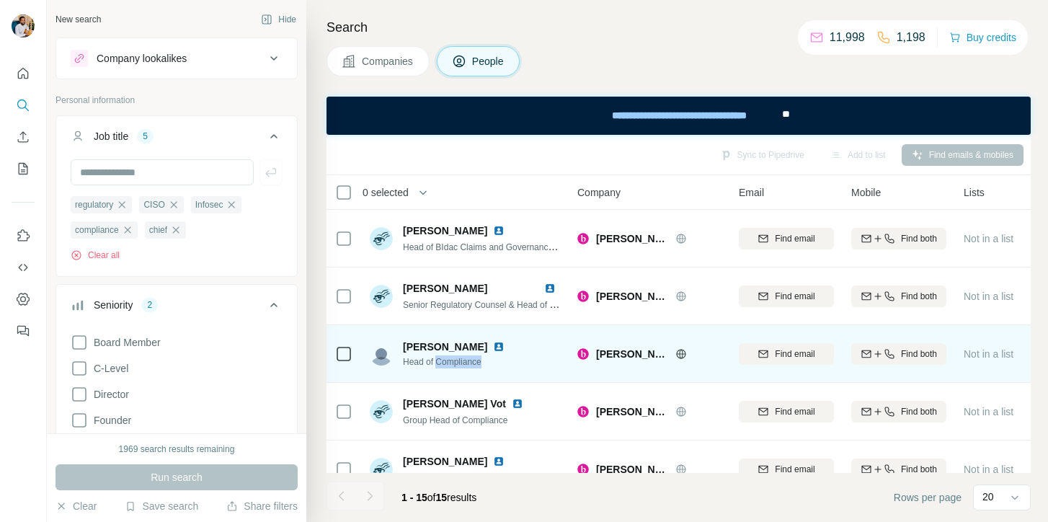
click at [439, 360] on span "Head of Compliance" at bounding box center [456, 361] width 107 height 13
click at [761, 352] on icon "button" at bounding box center [764, 354] width 12 height 12
copy span "Head of Compliance"
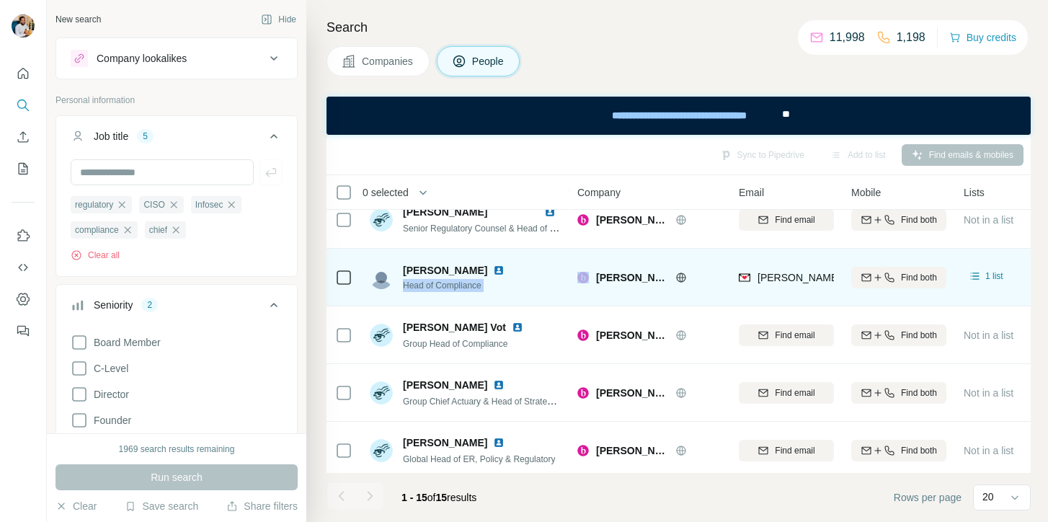
scroll to position [81, 0]
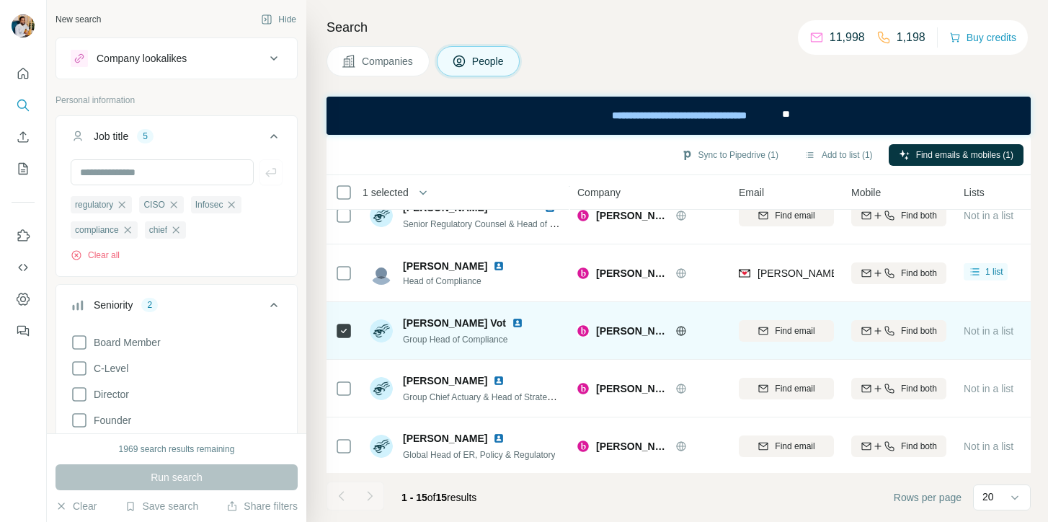
click at [344, 338] on icon at bounding box center [343, 330] width 17 height 17
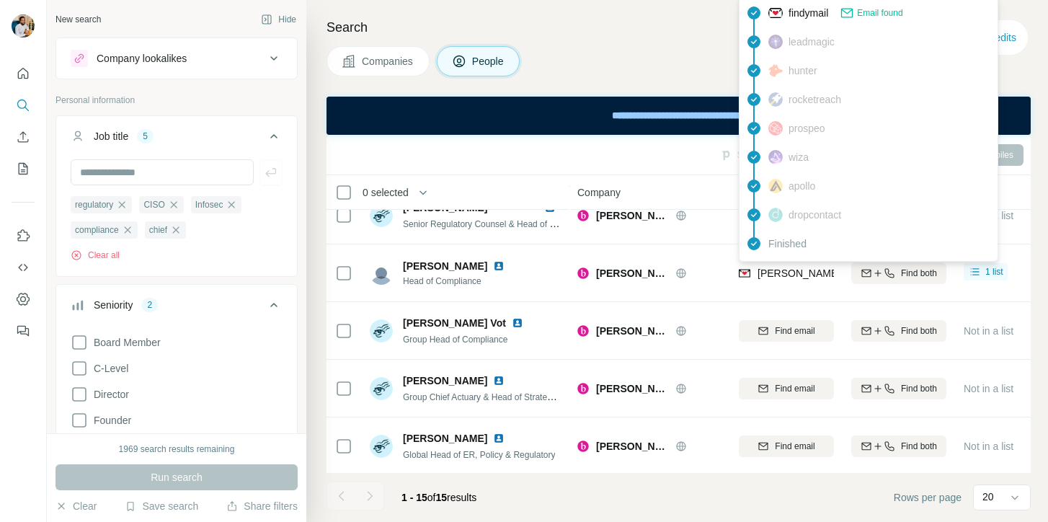
click at [765, 274] on span "christine.oldridge@beazley.com" at bounding box center [968, 273] width 420 height 12
click at [783, 277] on span "christine.oldridge@beazley.com" at bounding box center [968, 273] width 420 height 12
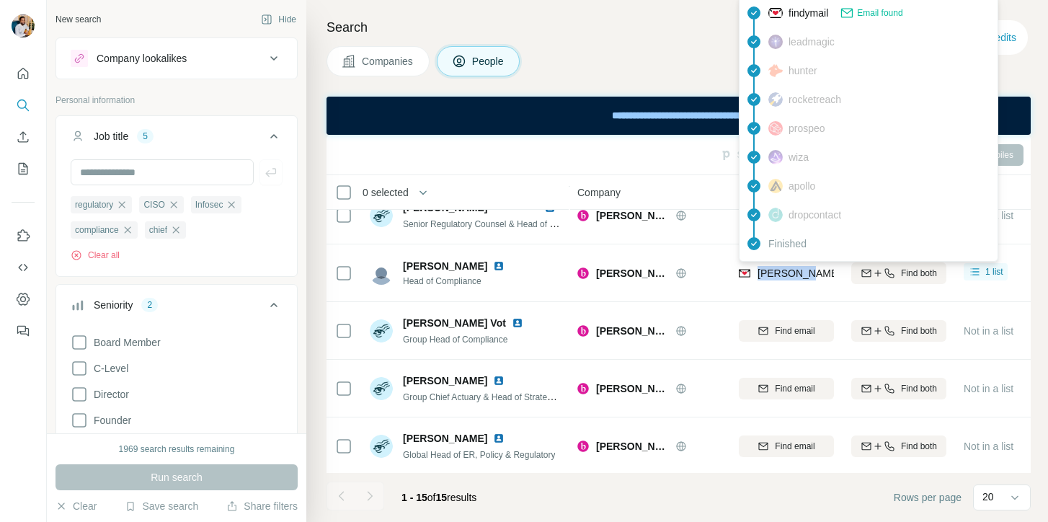
click at [783, 277] on span "christine.oldridge@beazley.com" at bounding box center [968, 273] width 420 height 12
copy tr "christine.oldridge@beazley.com"
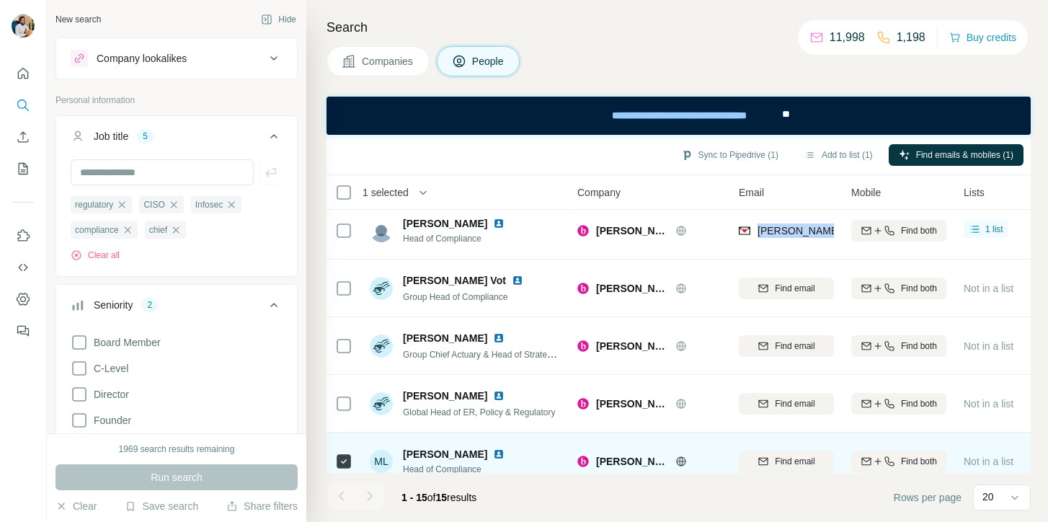
scroll to position [107, 0]
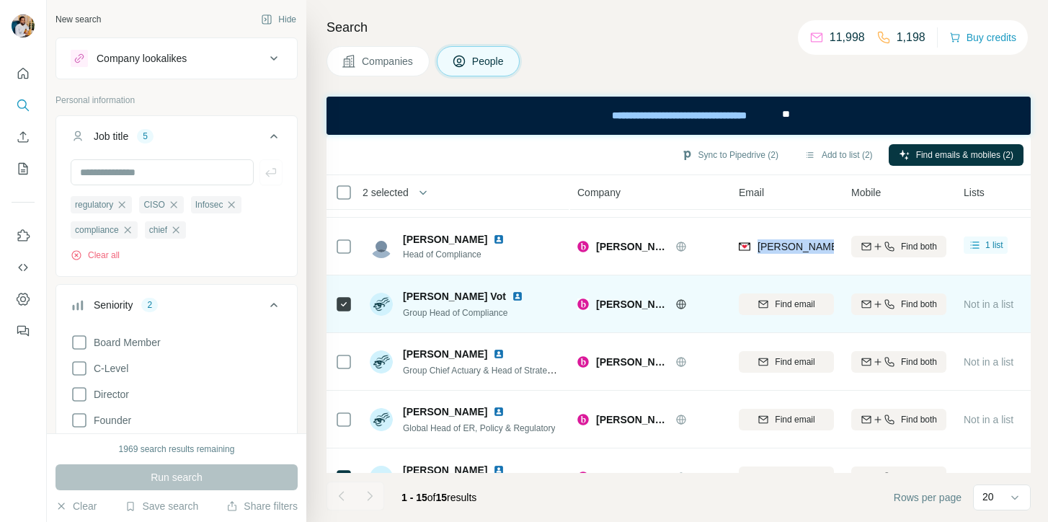
click at [512, 295] on img at bounding box center [518, 296] width 12 height 12
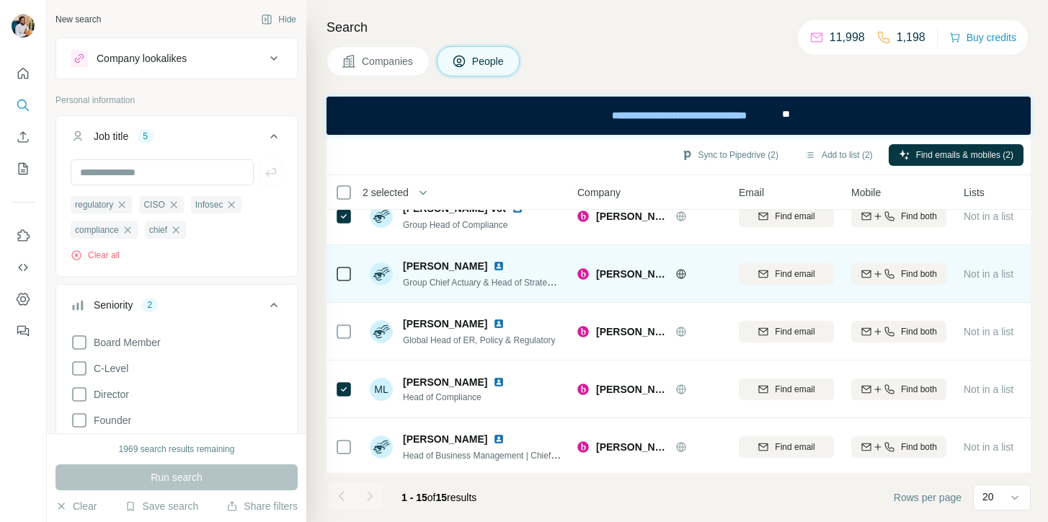
scroll to position [198, 0]
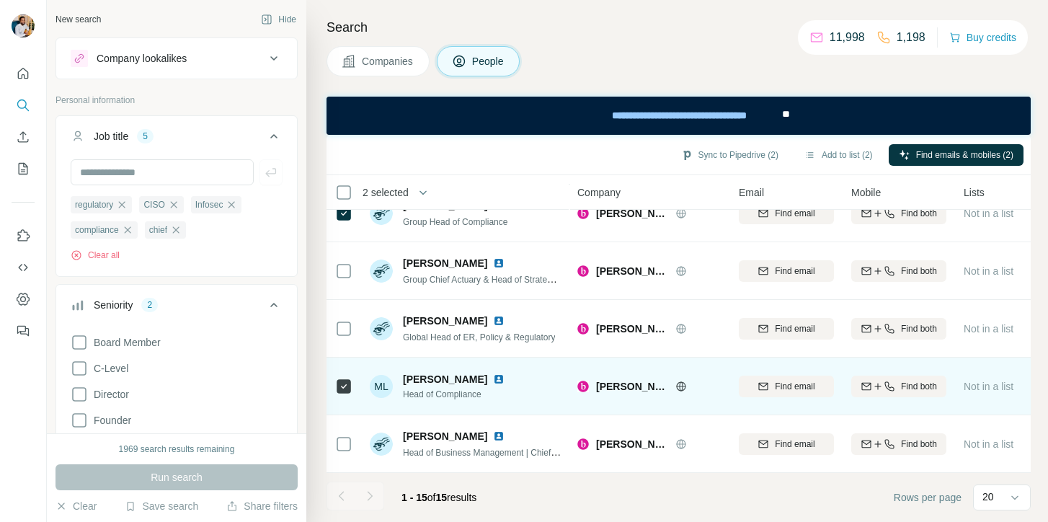
click at [493, 378] on img at bounding box center [499, 379] width 12 height 12
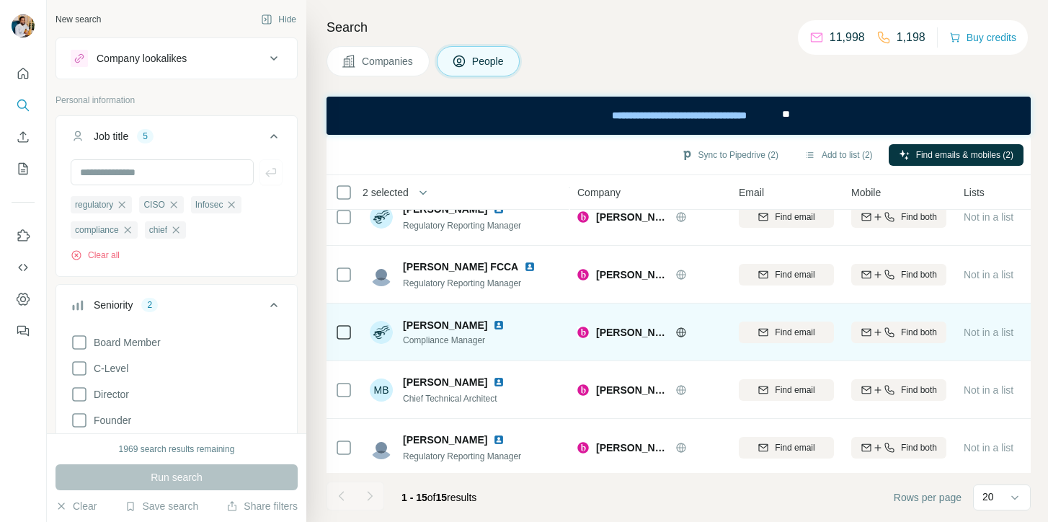
scroll to position [602, 0]
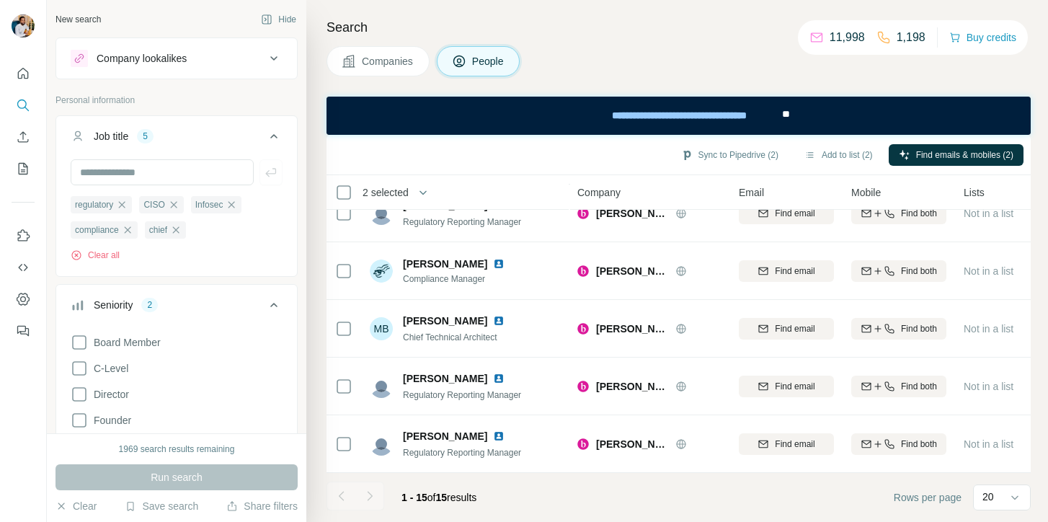
click at [714, 19] on h4 "Search" at bounding box center [679, 27] width 704 height 20
